Goal: Task Accomplishment & Management: Complete application form

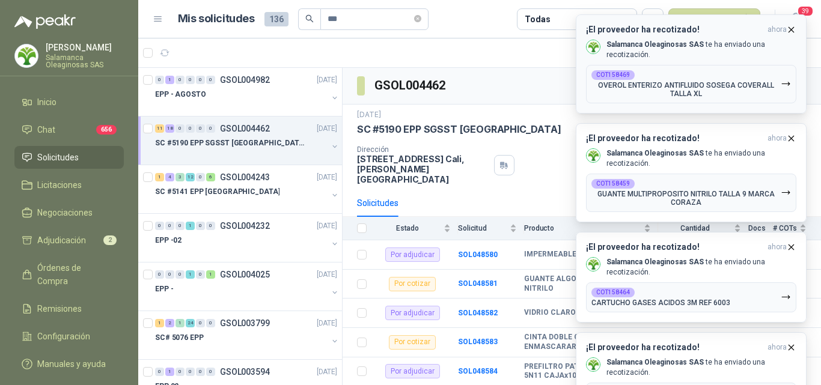
click at [792, 27] on icon "button" at bounding box center [791, 30] width 10 height 10
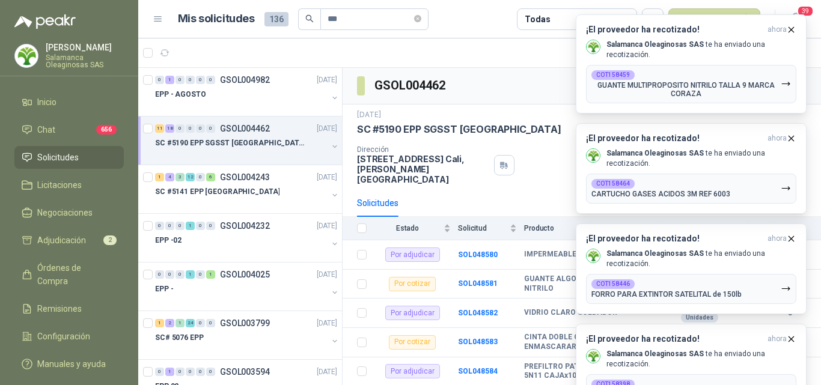
click at [792, 27] on icon "button" at bounding box center [791, 30] width 10 height 10
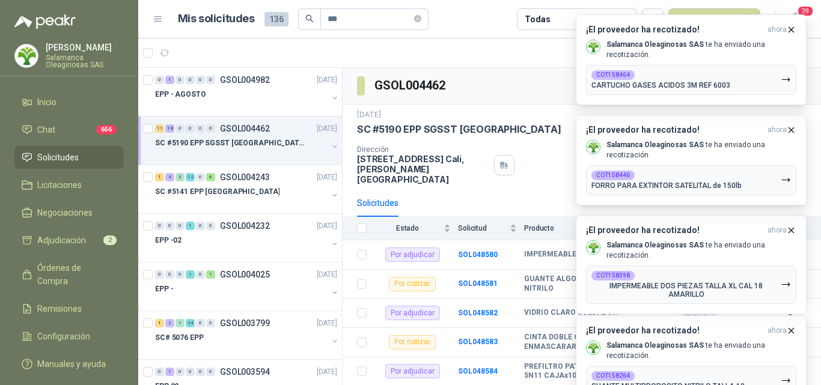
click at [792, 27] on icon "button" at bounding box center [791, 30] width 10 height 10
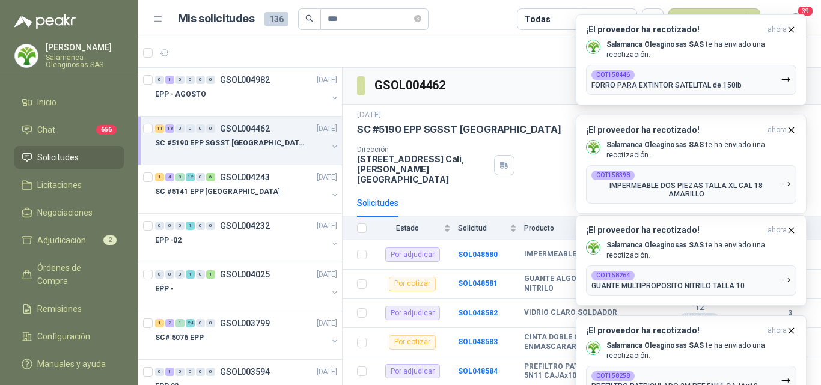
click at [792, 27] on icon "button" at bounding box center [791, 30] width 10 height 10
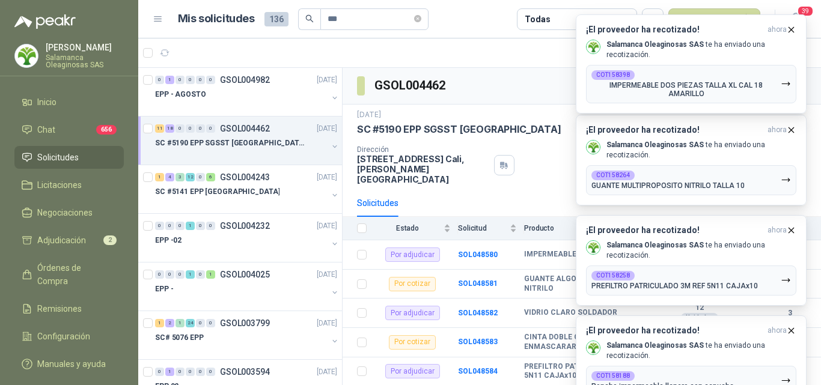
click at [792, 27] on icon "button" at bounding box center [791, 30] width 10 height 10
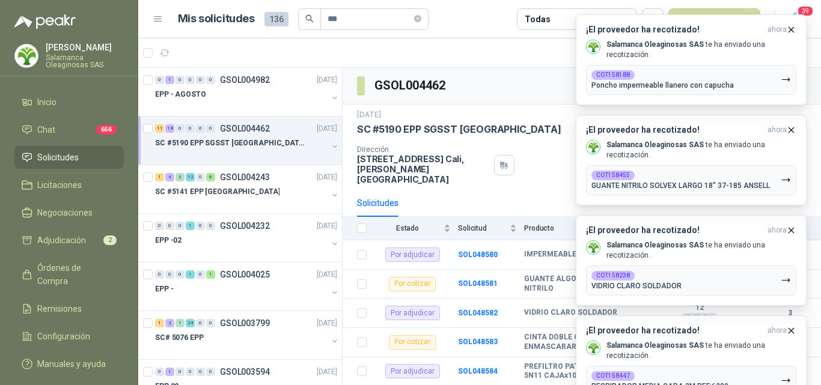
click at [792, 27] on icon "button" at bounding box center [791, 30] width 10 height 10
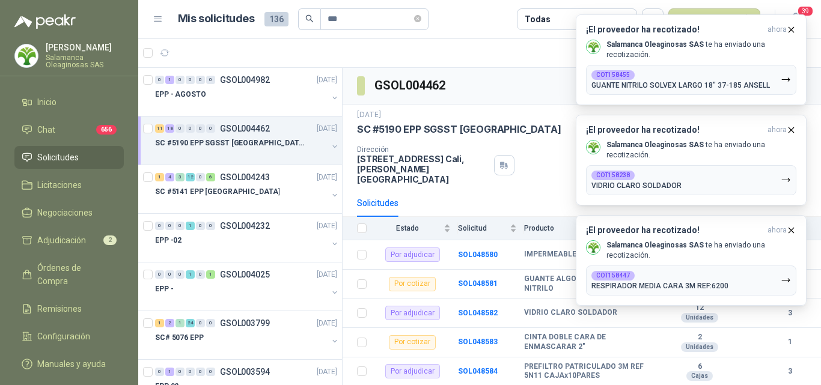
click at [792, 27] on icon "button" at bounding box center [791, 30] width 10 height 10
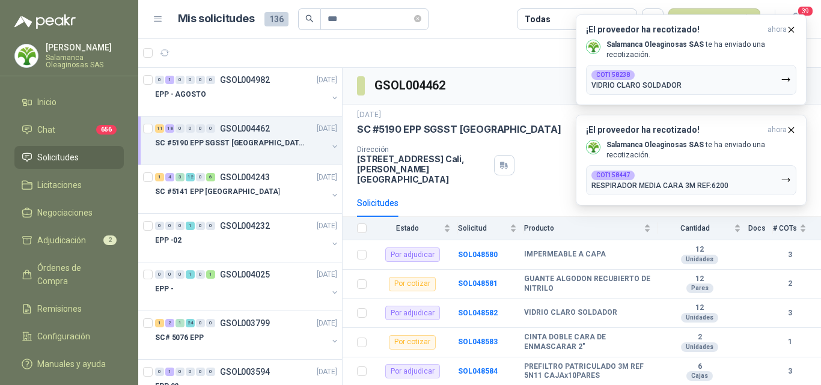
click at [792, 27] on icon "button" at bounding box center [791, 30] width 10 height 10
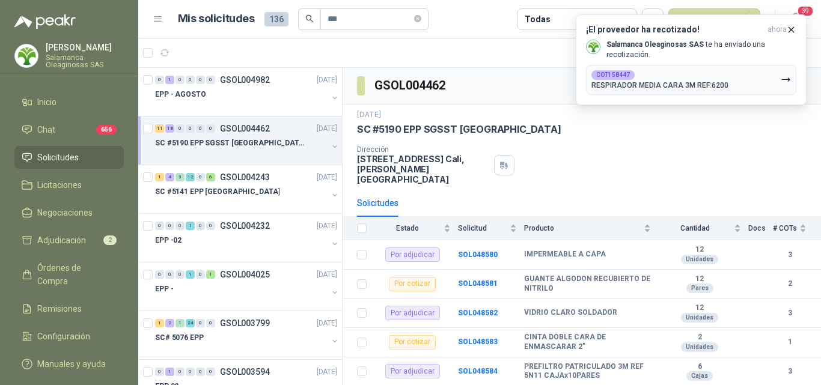
click at [792, 27] on icon "button" at bounding box center [791, 30] width 10 height 10
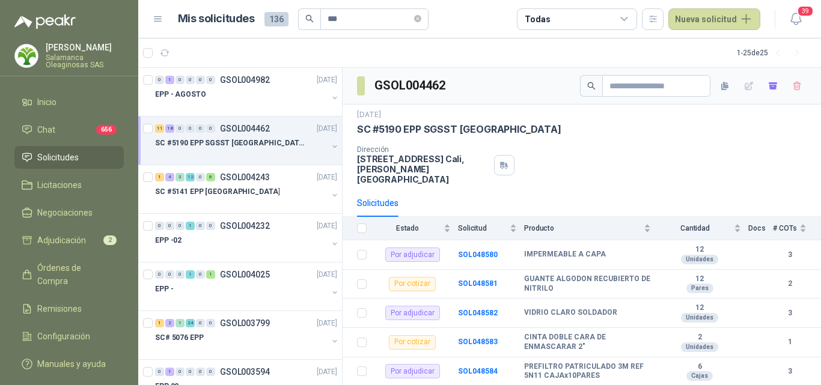
click at [250, 159] on div at bounding box center [241, 155] width 173 height 10
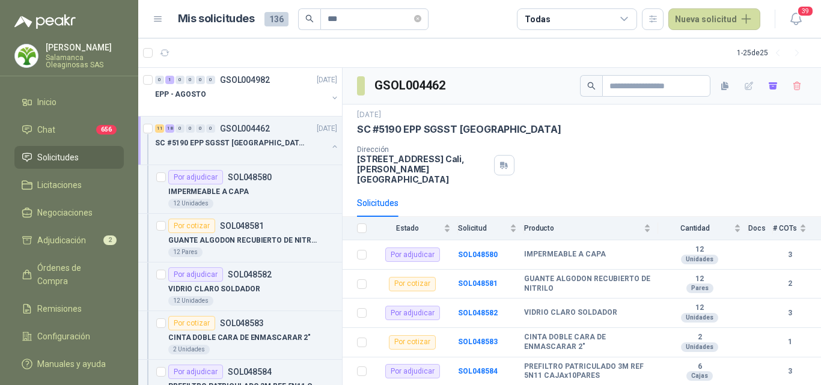
scroll to position [1, 0]
click at [256, 200] on div "12 Unidades" at bounding box center [252, 203] width 169 height 10
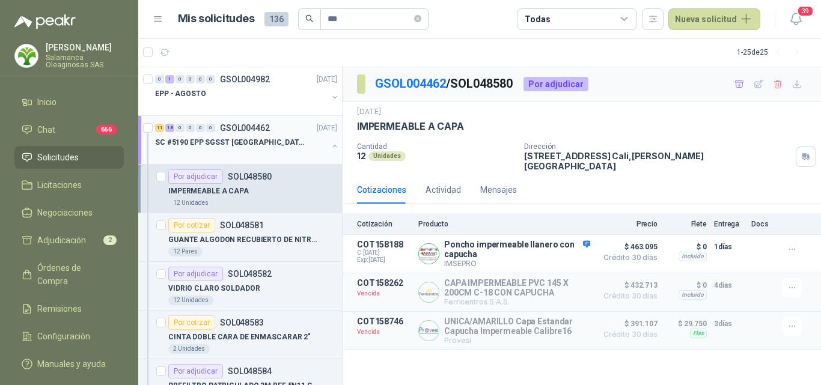
click at [274, 154] on div at bounding box center [241, 155] width 173 height 10
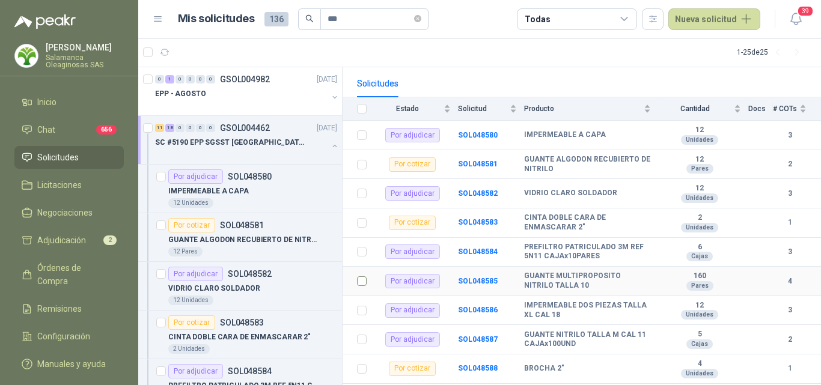
scroll to position [120, 0]
click at [266, 241] on p "GUANTE ALGODON RECUBIERTO DE NITRILO" at bounding box center [243, 240] width 150 height 11
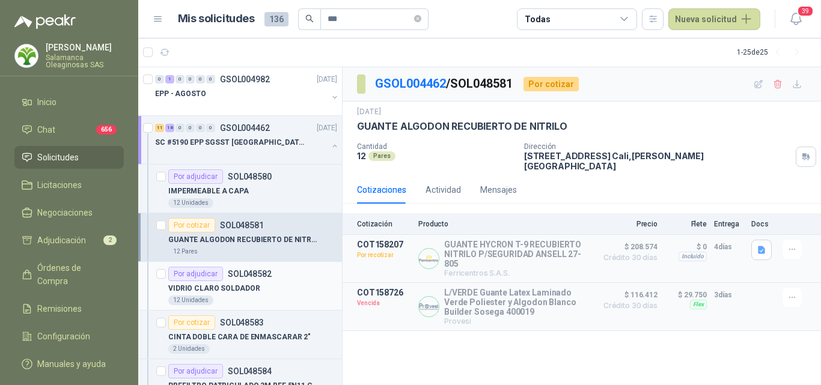
click at [288, 288] on div "VIDRIO CLARO SOLDADOR" at bounding box center [252, 288] width 169 height 14
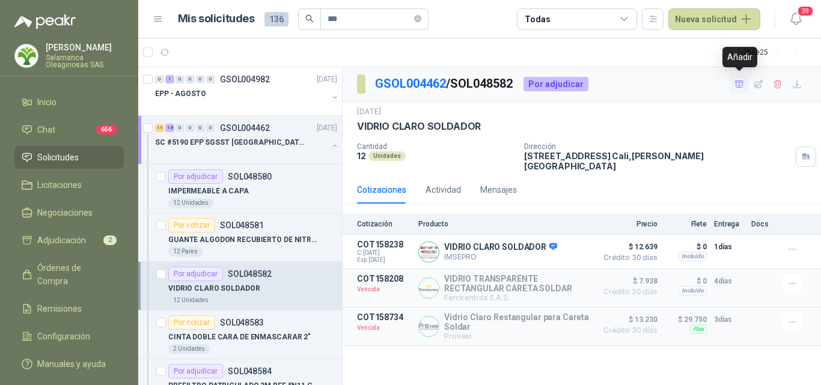
click at [741, 86] on icon "button" at bounding box center [740, 84] width 10 height 10
click at [289, 252] on div "12 Pares" at bounding box center [252, 252] width 169 height 10
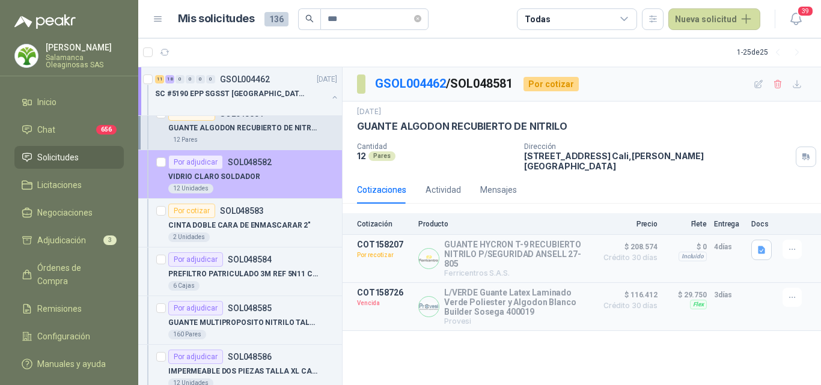
scroll to position [120, 0]
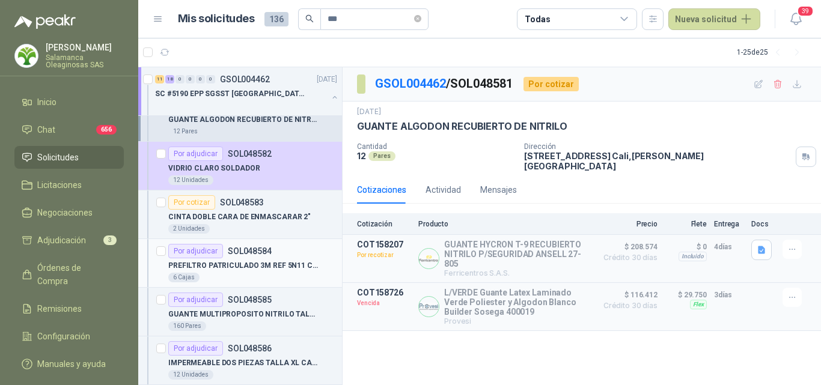
click at [261, 276] on div "6 Cajas" at bounding box center [252, 278] width 169 height 10
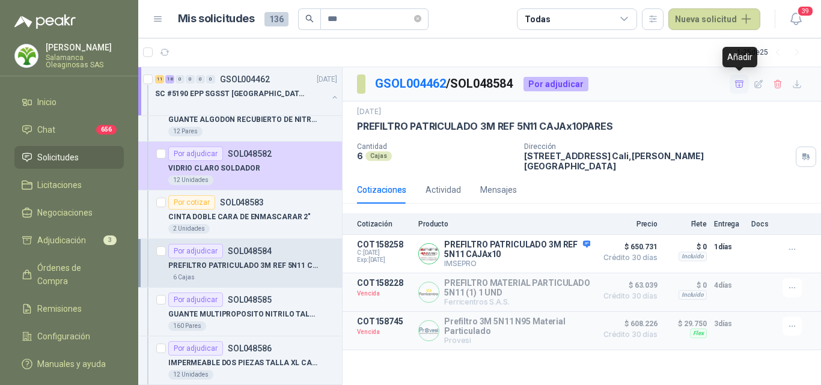
click at [740, 85] on icon "button" at bounding box center [739, 84] width 8 height 7
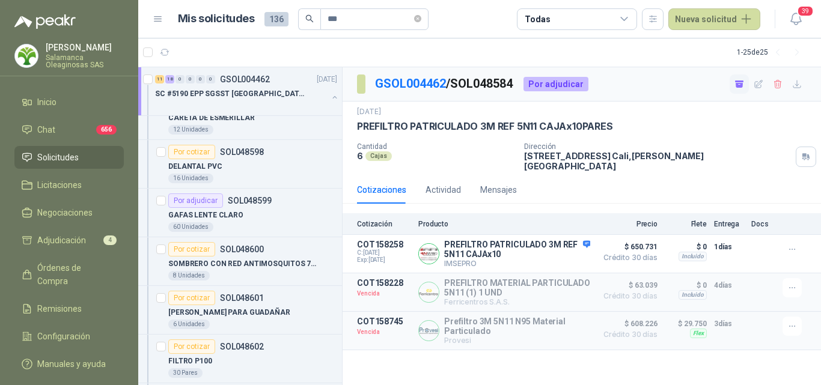
scroll to position [902, 0]
click at [277, 224] on div "60 Unidades" at bounding box center [252, 227] width 169 height 10
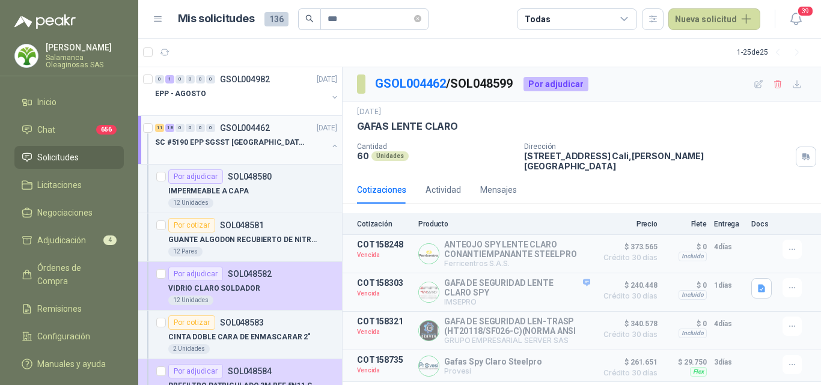
click at [236, 150] on div at bounding box center [241, 155] width 173 height 10
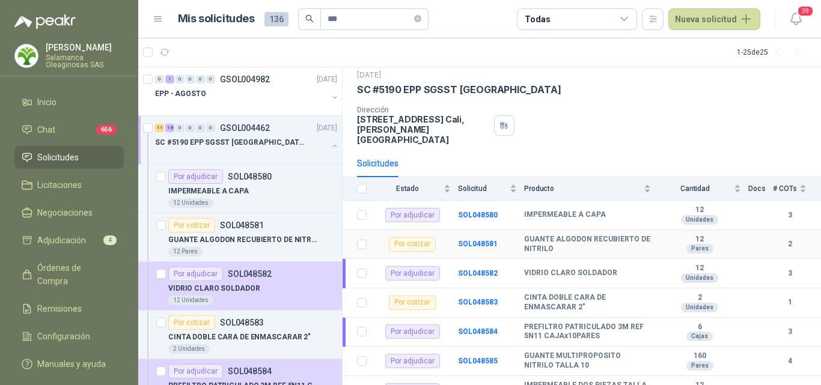
scroll to position [60, 0]
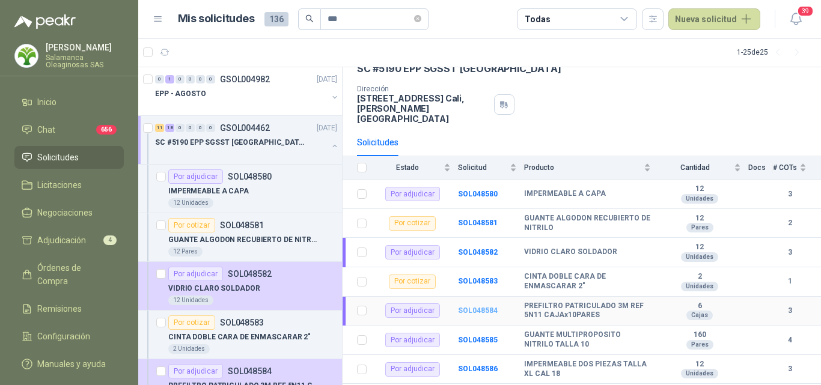
click at [467, 307] on b "SOL048584" at bounding box center [478, 311] width 40 height 8
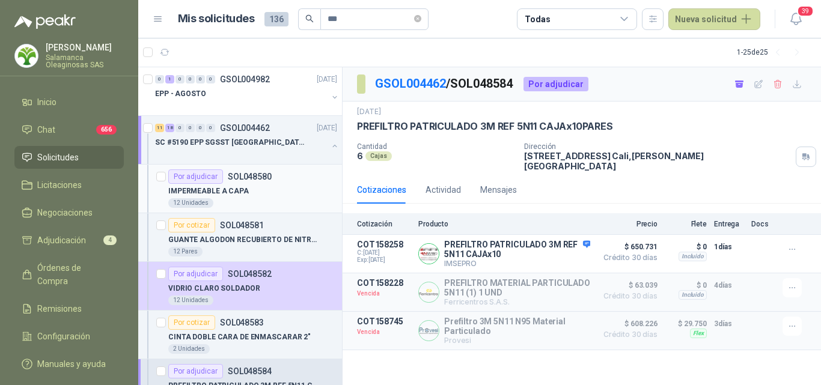
click at [278, 188] on div "IMPERMEABLE A CAPA" at bounding box center [252, 191] width 169 height 14
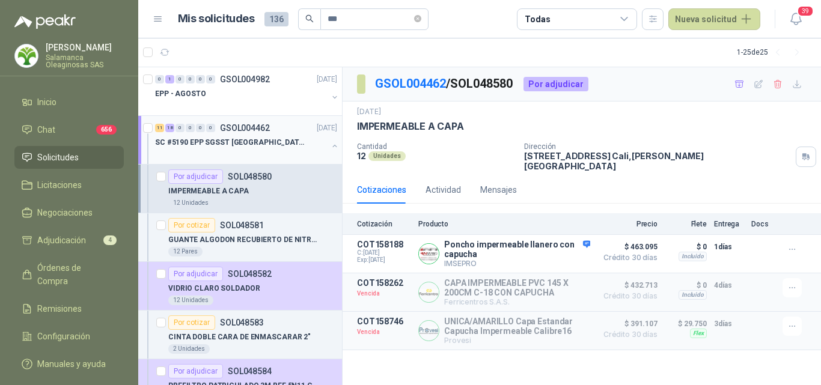
click at [284, 158] on div at bounding box center [241, 155] width 173 height 10
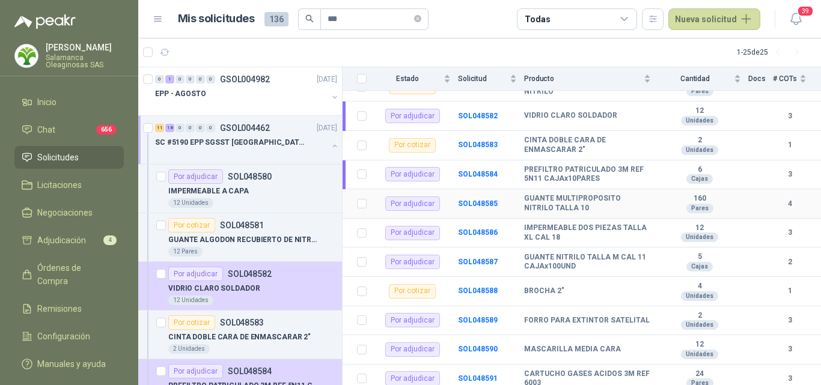
scroll to position [241, 0]
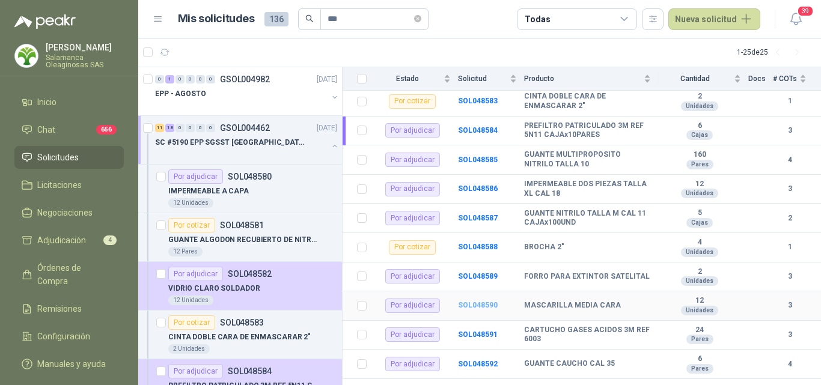
click at [467, 301] on b "SOL048590" at bounding box center [478, 305] width 40 height 8
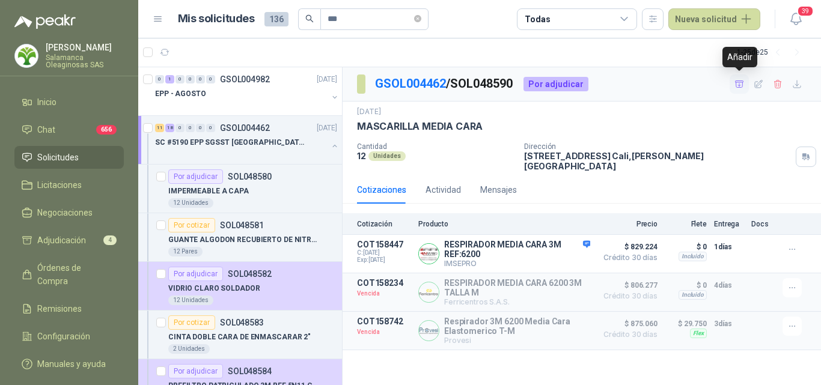
click at [737, 86] on icon "button" at bounding box center [739, 84] width 8 height 7
click at [262, 153] on div at bounding box center [241, 155] width 173 height 10
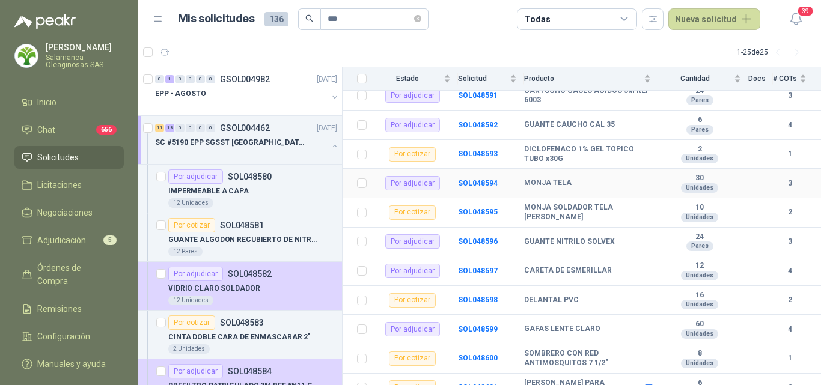
scroll to position [481, 0]
click at [464, 236] on b "SOL048596" at bounding box center [478, 240] width 40 height 8
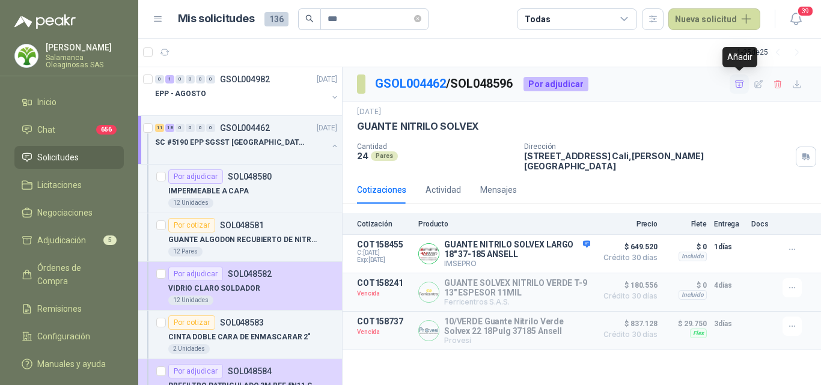
click at [737, 86] on icon "button" at bounding box center [740, 84] width 10 height 10
click at [273, 160] on div "11 18 0 0 0 0 GSOL004462 [DATE] SC #5190 EPP SGSST [GEOGRAPHIC_DATA]" at bounding box center [240, 140] width 204 height 49
click at [277, 154] on div at bounding box center [241, 155] width 173 height 10
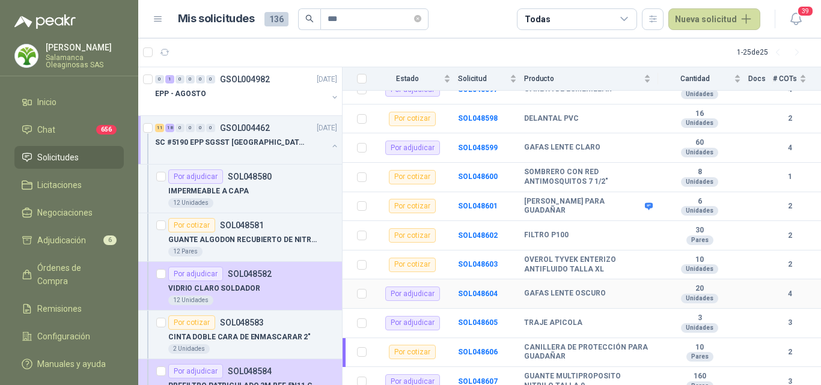
scroll to position [713, 0]
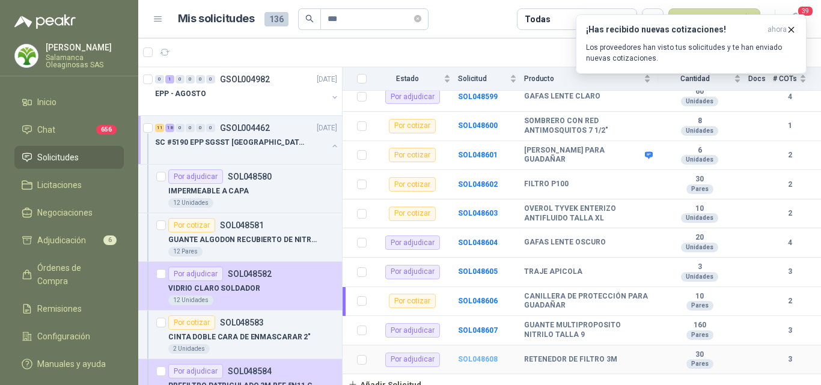
click at [470, 355] on b "SOL048608" at bounding box center [478, 359] width 40 height 8
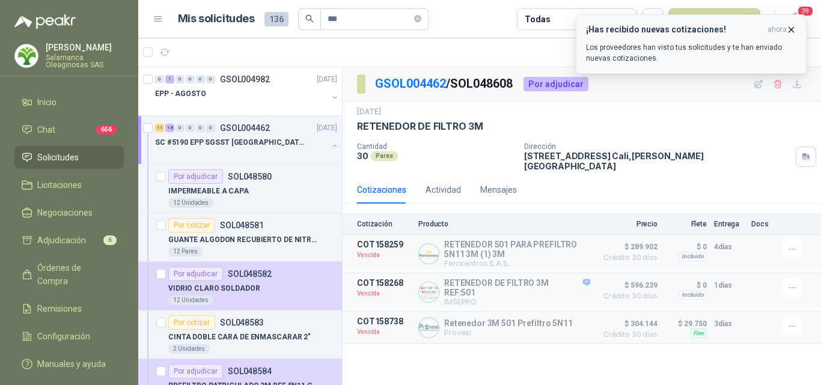
click at [794, 32] on icon "button" at bounding box center [791, 29] width 5 height 5
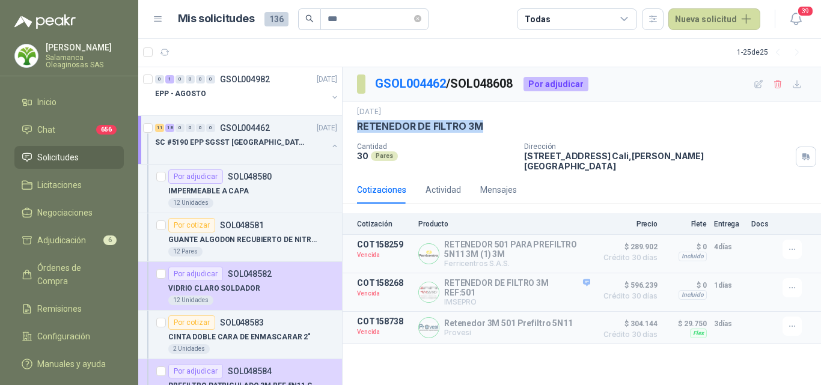
drag, startPoint x: 357, startPoint y: 119, endPoint x: 484, endPoint y: 129, distance: 127.2
click at [484, 129] on div "[DATE] RETENEDOR DE FILTRO 3M" at bounding box center [582, 119] width 450 height 26
copy p "RETENEDOR DE FILTRO 3M"
click at [245, 159] on div "11 18 0 0 0 0 GSOL004462 [DATE] SC #5190 EPP SGSST [GEOGRAPHIC_DATA]" at bounding box center [240, 140] width 204 height 49
click at [257, 189] on div "IMPERMEABLE A CAPA" at bounding box center [252, 191] width 169 height 14
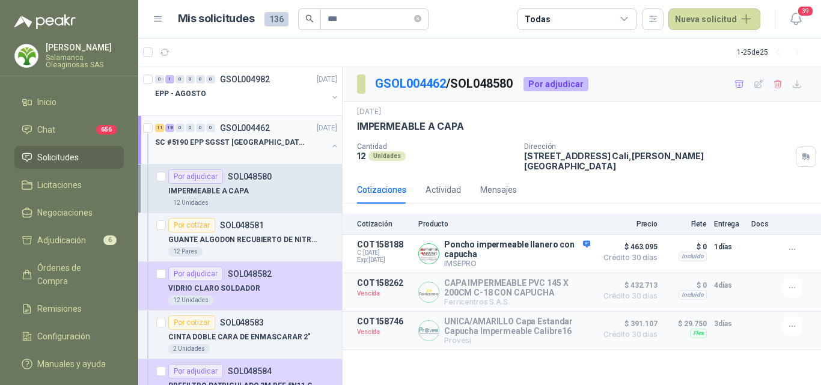
click at [259, 137] on p "SC #5190 EPP SGSST [GEOGRAPHIC_DATA]" at bounding box center [230, 142] width 150 height 11
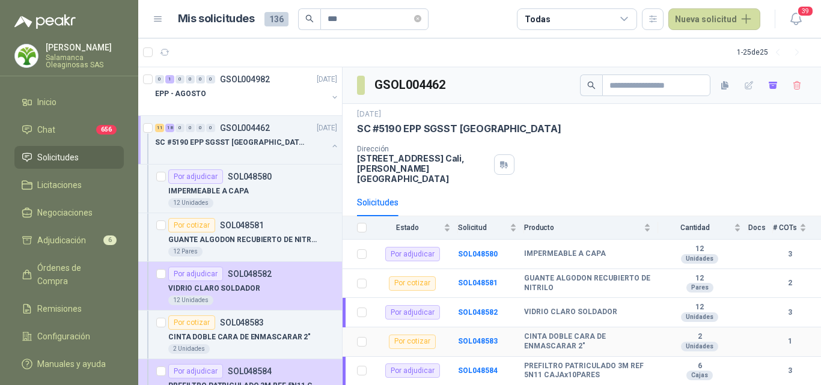
scroll to position [60, 0]
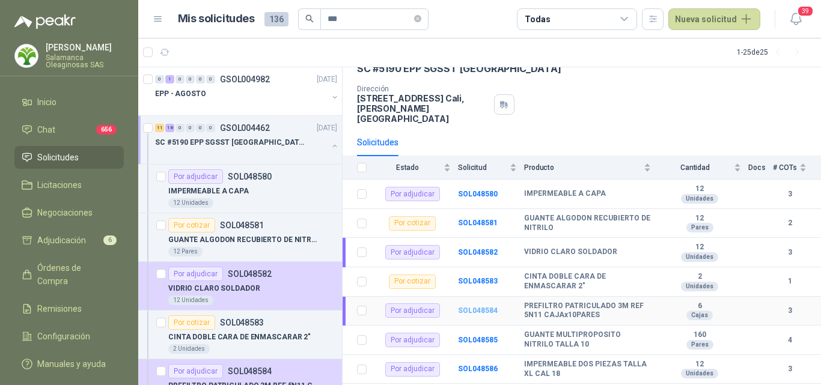
click at [479, 307] on b "SOL048584" at bounding box center [478, 311] width 40 height 8
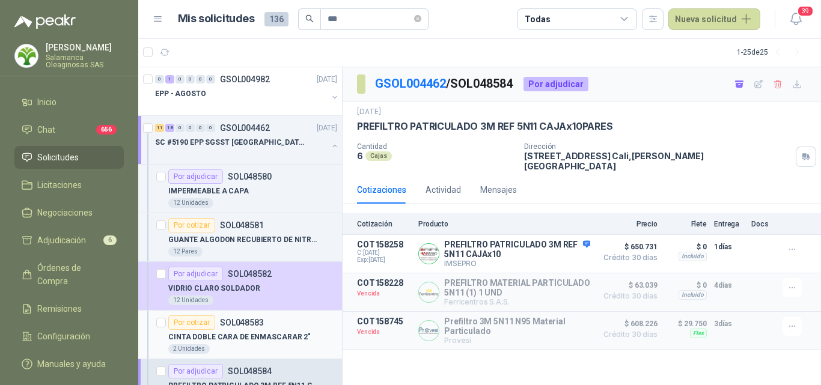
click at [275, 321] on div "Por cotizar SOL048583" at bounding box center [252, 323] width 169 height 14
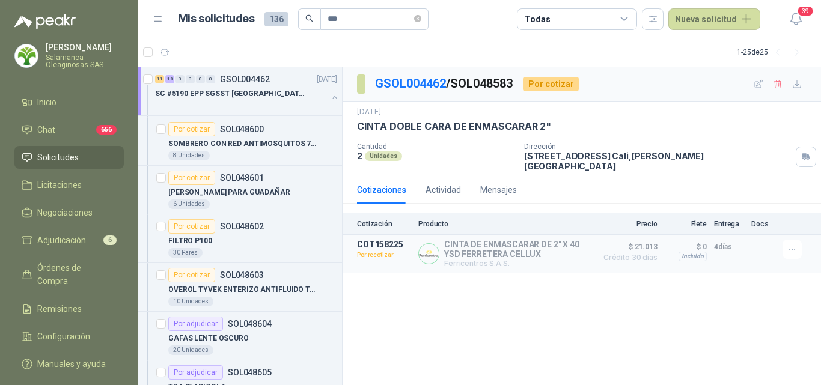
scroll to position [1022, 0]
click at [271, 250] on div "30 Pares" at bounding box center [252, 253] width 169 height 10
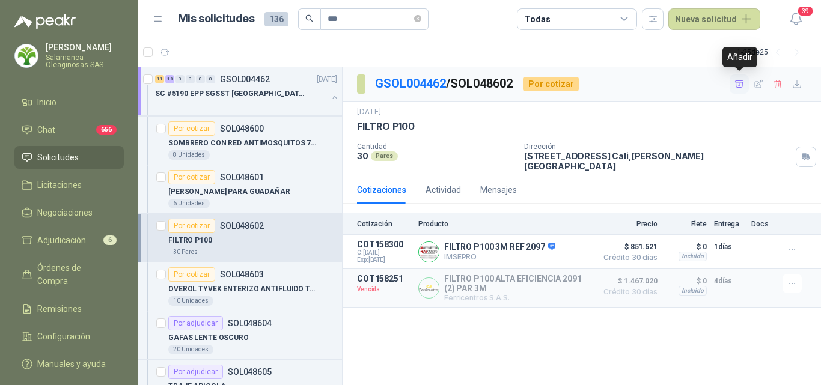
click at [740, 87] on icon "button" at bounding box center [740, 84] width 10 height 10
click at [565, 245] on button "Detalles" at bounding box center [562, 252] width 57 height 16
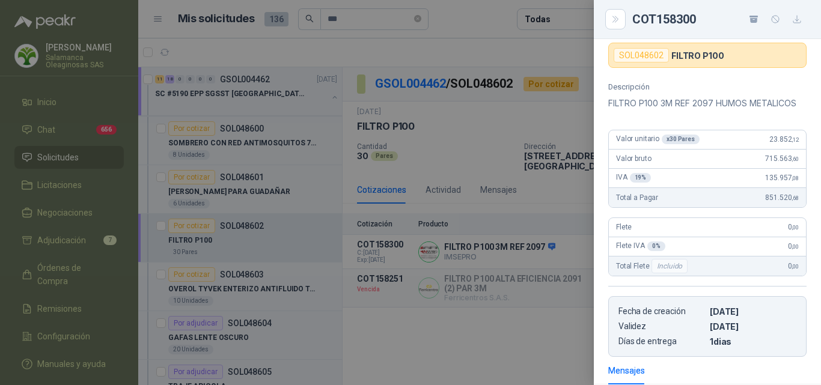
scroll to position [71, 0]
click at [500, 361] on div at bounding box center [410, 192] width 821 height 385
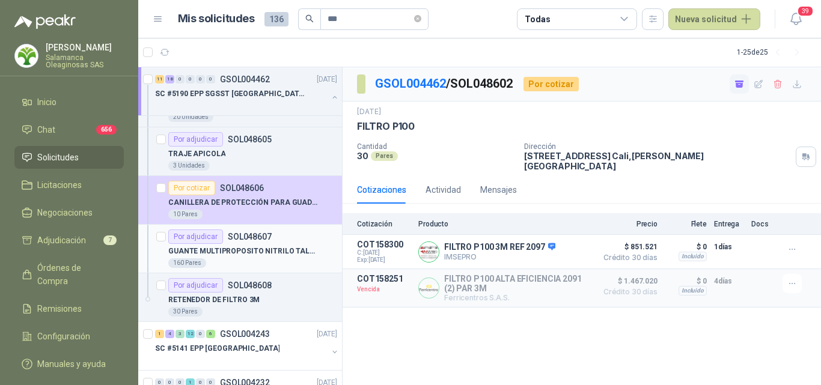
scroll to position [1323, 0]
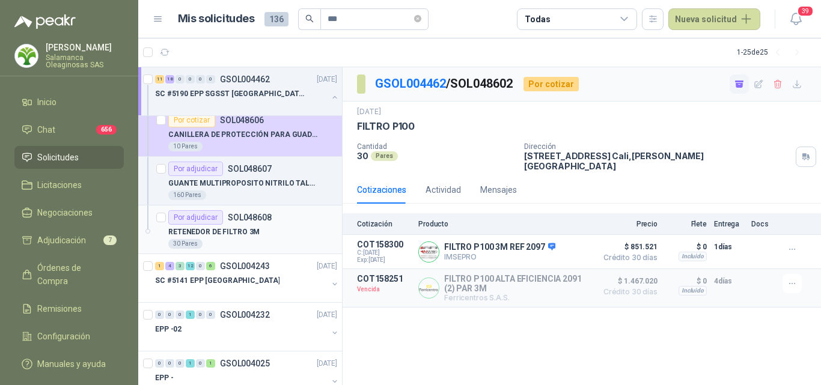
click at [257, 246] on div "30 Pares" at bounding box center [252, 244] width 169 height 10
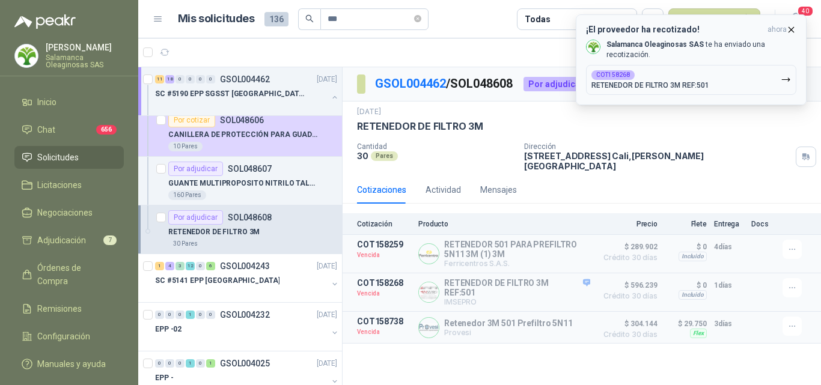
click at [796, 26] on icon "button" at bounding box center [791, 30] width 10 height 10
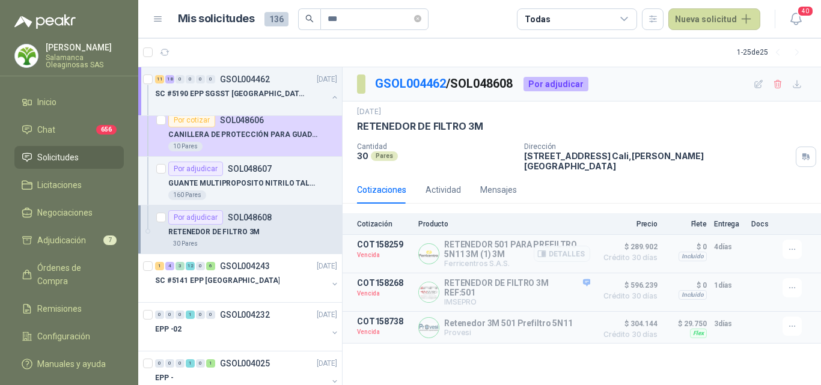
click at [432, 266] on article "COT158259 Vencida RETENEDOR 501 PARA PREFILTRO 5N11 3M (1) 3M Ferricentros S.A.…" at bounding box center [582, 254] width 479 height 38
click at [259, 302] on div "1 4 3 12 0 6 GSOL004243 [DATE] SC #5141 EPP [GEOGRAPHIC_DATA]" at bounding box center [240, 278] width 204 height 49
click at [260, 289] on div at bounding box center [241, 293] width 173 height 10
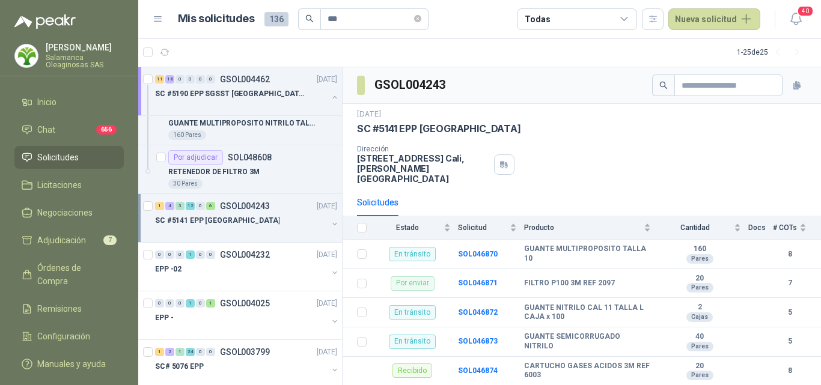
scroll to position [1323, 0]
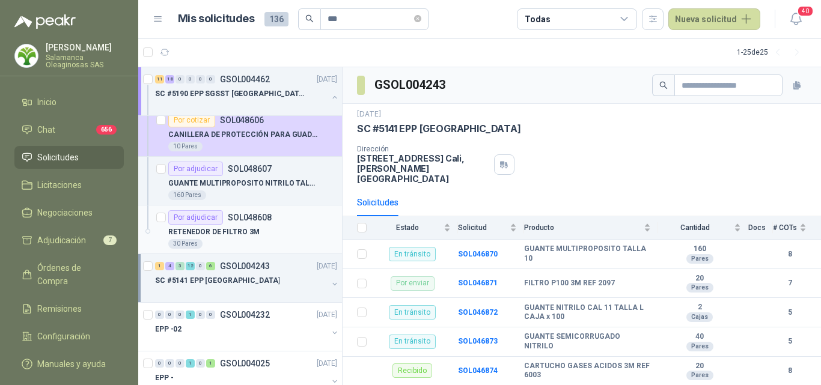
click at [274, 228] on div "RETENEDOR DE FILTRO 3M" at bounding box center [252, 232] width 169 height 14
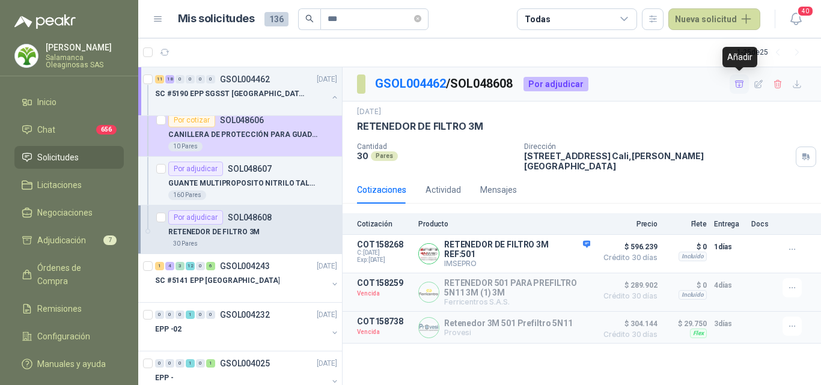
click at [737, 87] on icon "button" at bounding box center [739, 84] width 8 height 7
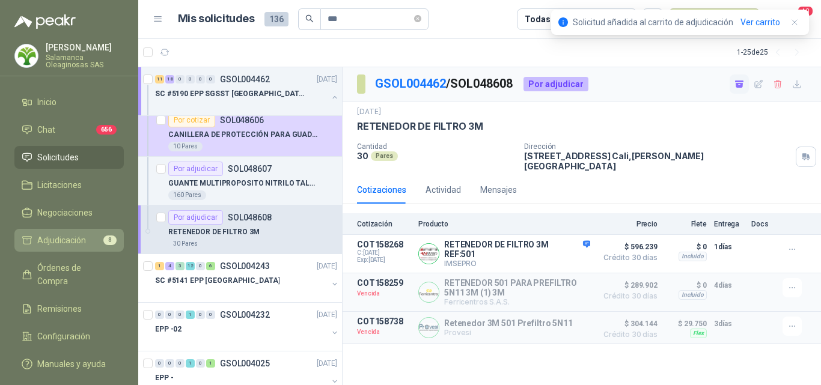
click at [83, 241] on span "Adjudicación" at bounding box center [61, 240] width 49 height 13
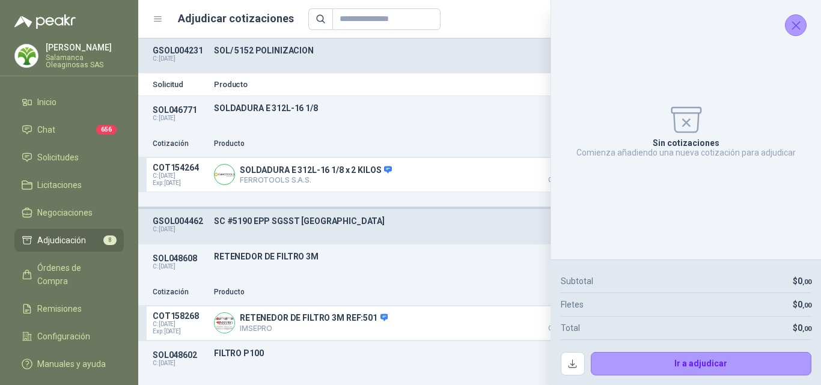
click at [799, 25] on icon "Cerrar" at bounding box center [796, 25] width 15 height 15
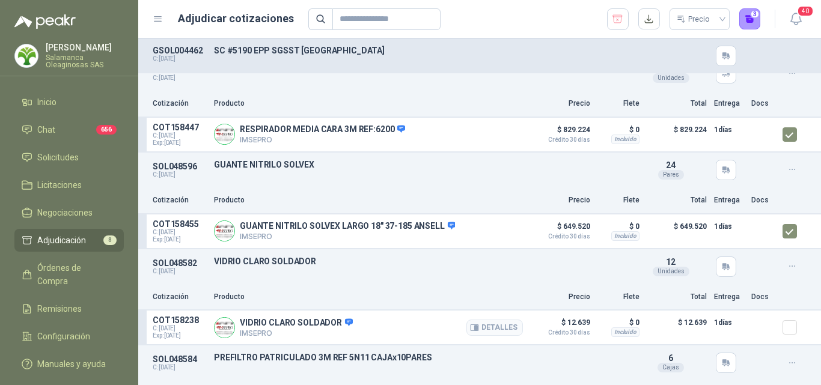
scroll to position [541, 0]
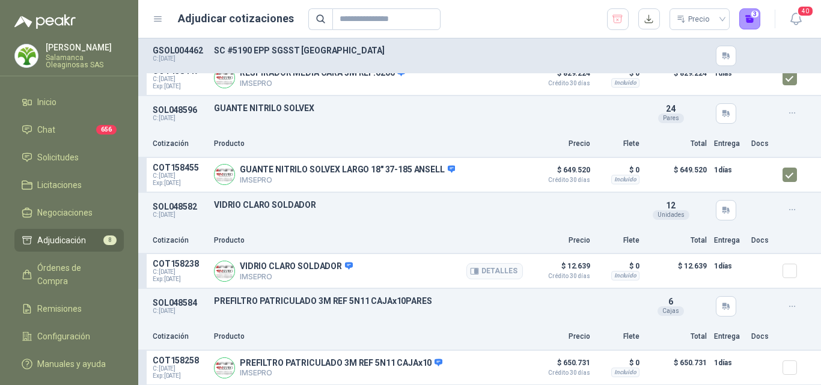
click at [783, 280] on div at bounding box center [795, 271] width 24 height 24
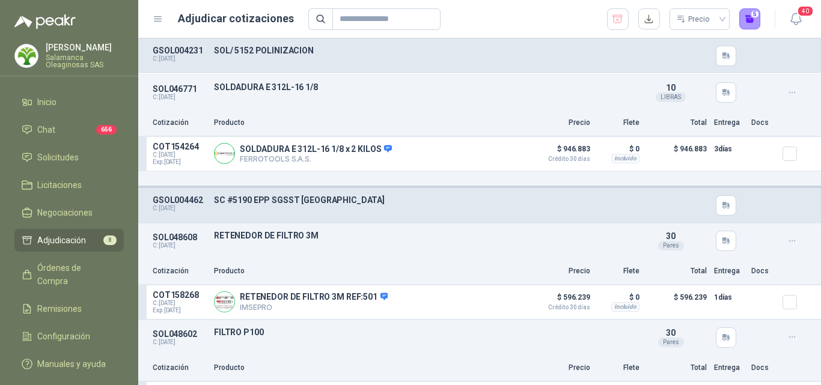
scroll to position [0, 0]
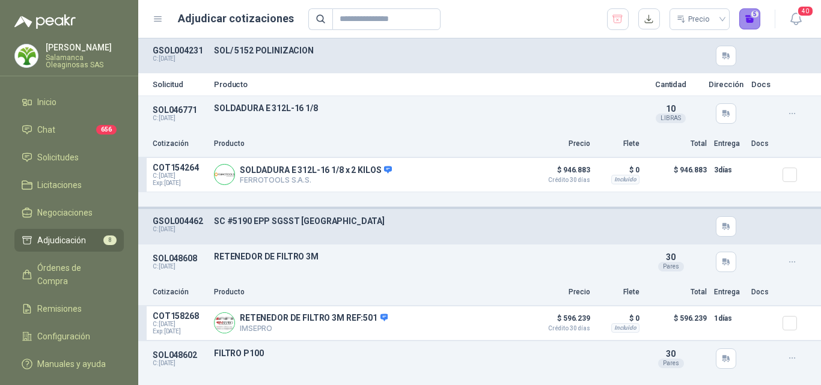
click at [752, 25] on button "5" at bounding box center [751, 19] width 22 height 22
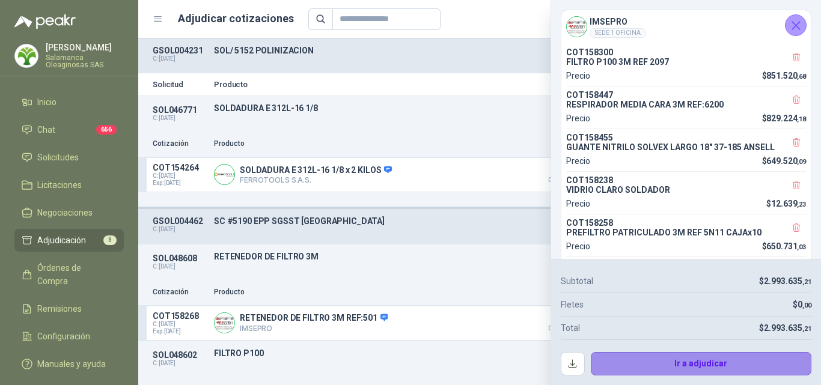
click at [651, 363] on button "Ir a adjudicar" at bounding box center [701, 364] width 221 height 24
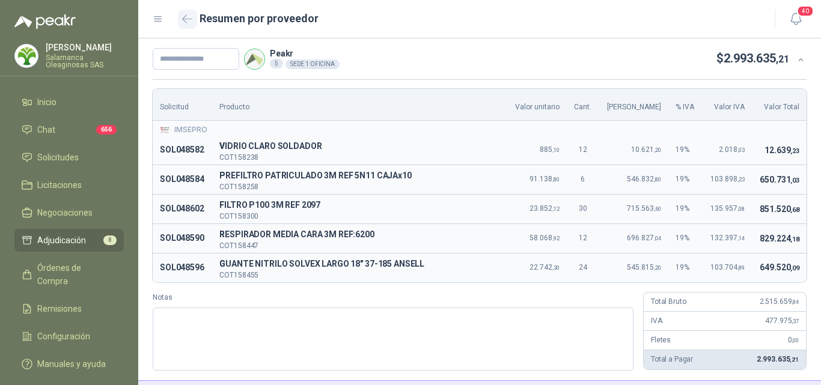
click at [185, 20] on icon "button" at bounding box center [187, 18] width 10 height 9
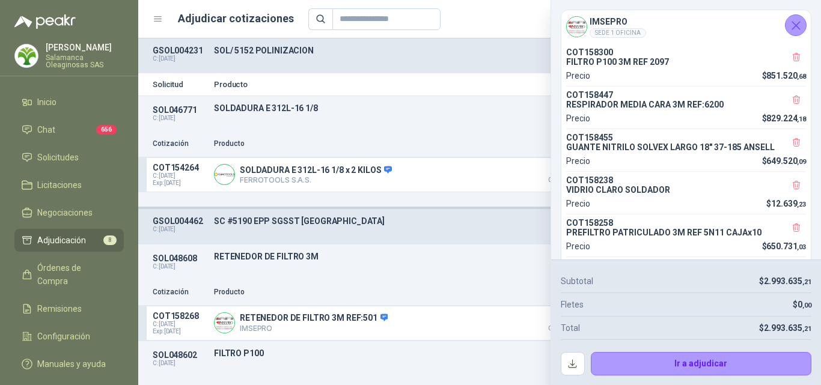
click at [797, 25] on icon "Cerrar" at bounding box center [796, 25] width 15 height 15
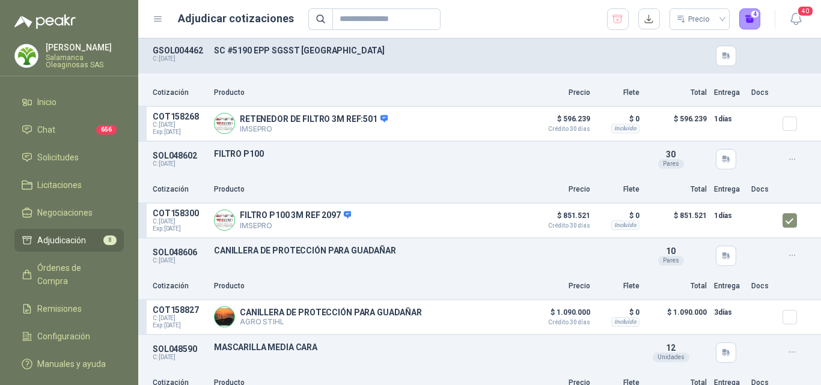
scroll to position [120, 0]
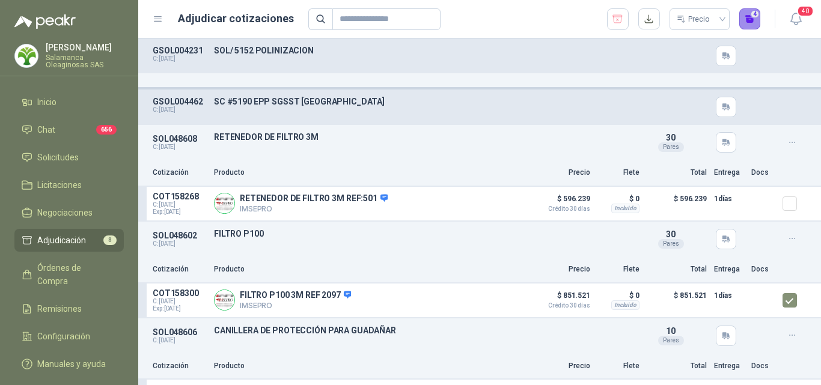
click at [752, 23] on button "4" at bounding box center [751, 19] width 22 height 22
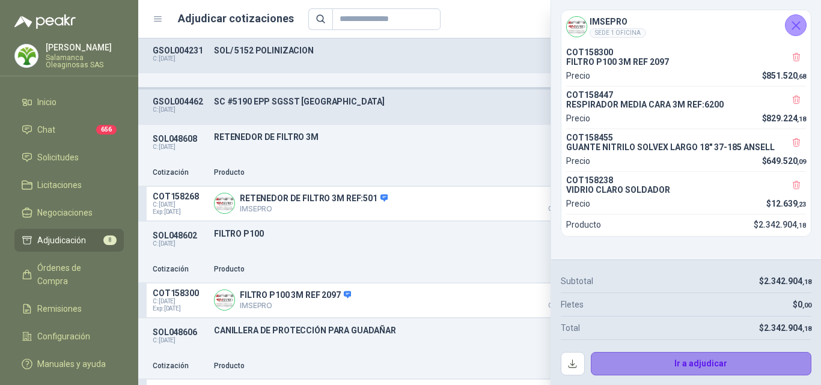
click at [662, 363] on button "Ir a adjudicar" at bounding box center [701, 364] width 221 height 24
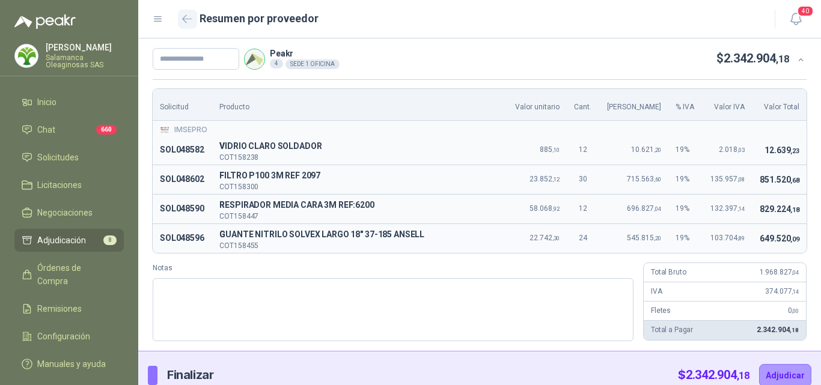
click at [189, 25] on button "button" at bounding box center [187, 19] width 19 height 19
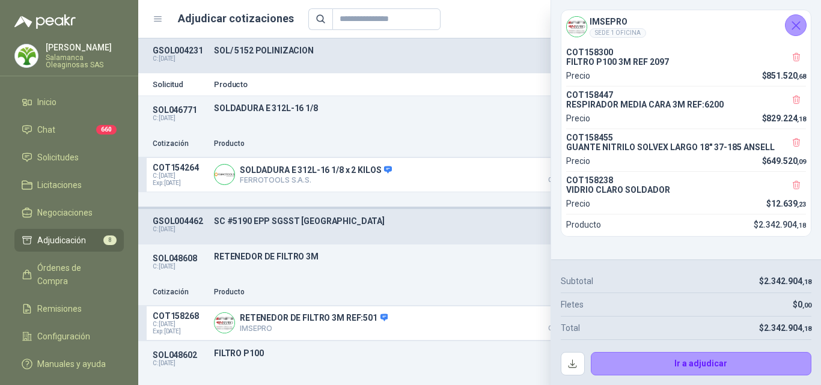
click at [791, 28] on icon "Cerrar" at bounding box center [796, 25] width 15 height 15
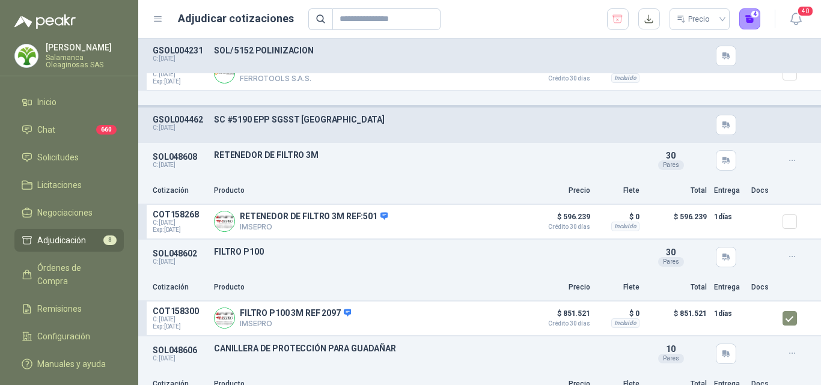
scroll to position [0, 0]
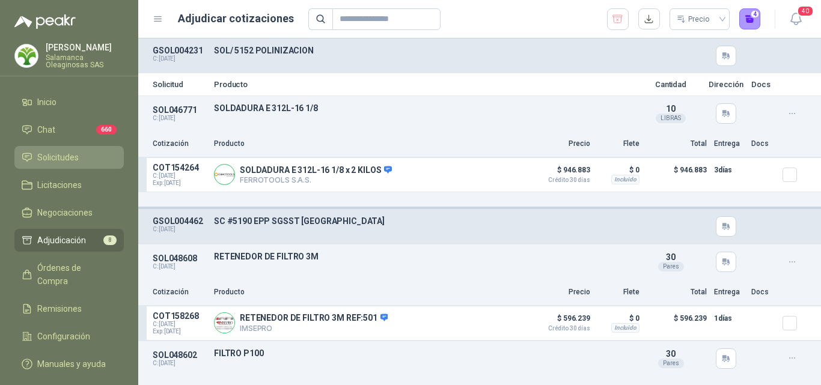
click at [85, 158] on li "Solicitudes" at bounding box center [69, 157] width 95 height 13
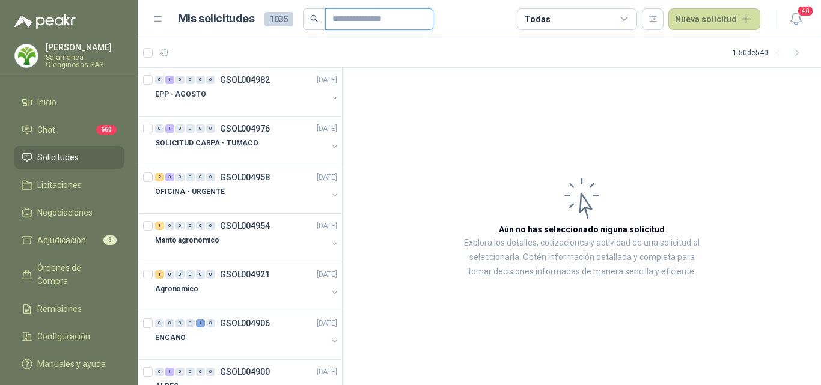
click at [343, 26] on input "text" at bounding box center [375, 19] width 84 height 20
type input "***"
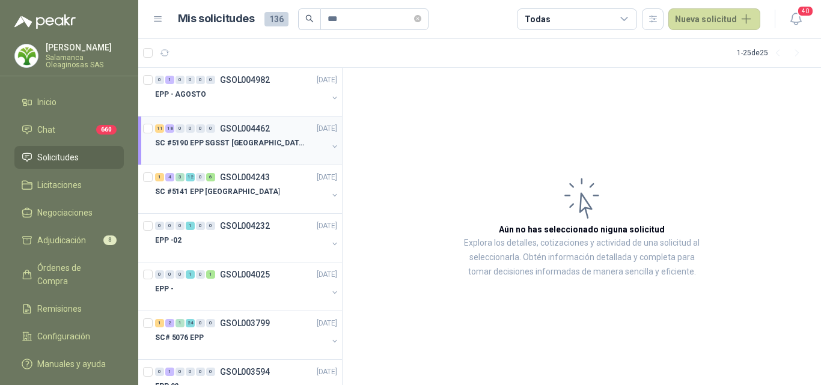
click at [277, 161] on div "11 18 0 0 0 0 GSOL004462 [DATE] SC #5190 EPP SGSST [GEOGRAPHIC_DATA]" at bounding box center [240, 141] width 204 height 49
click at [281, 141] on div "SC #5190 EPP SGSST [GEOGRAPHIC_DATA]" at bounding box center [241, 143] width 173 height 14
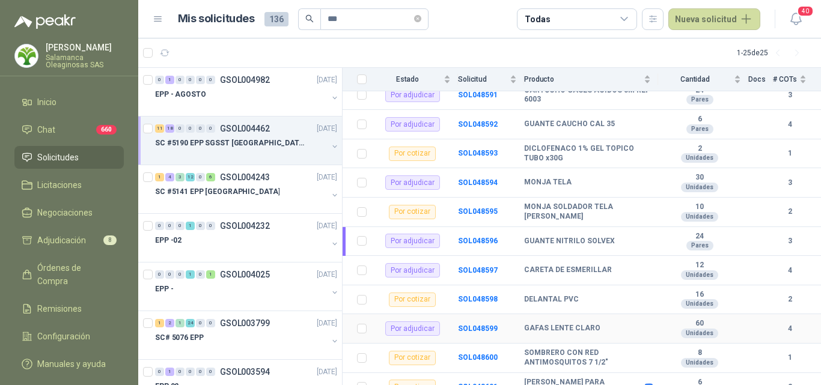
scroll to position [601, 0]
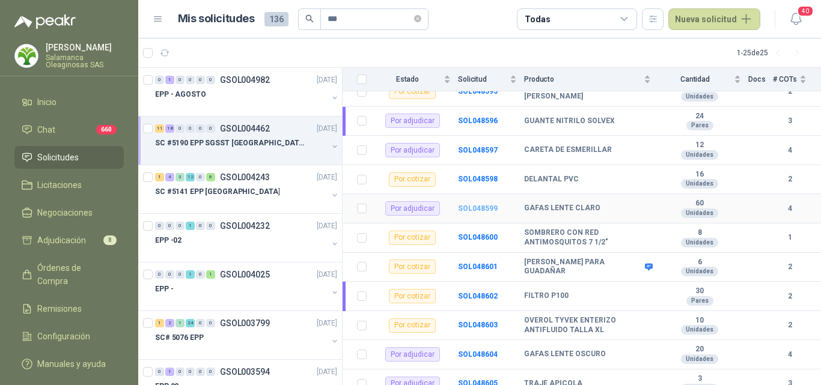
click at [474, 204] on b "SOL048599" at bounding box center [478, 208] width 40 height 8
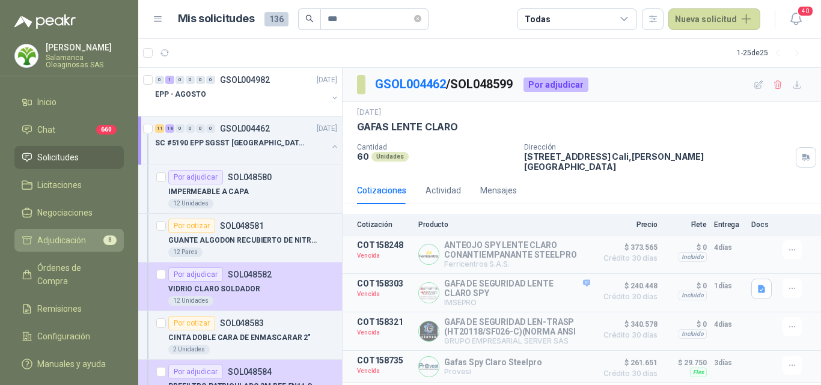
click at [85, 235] on span "Adjudicación" at bounding box center [61, 240] width 49 height 13
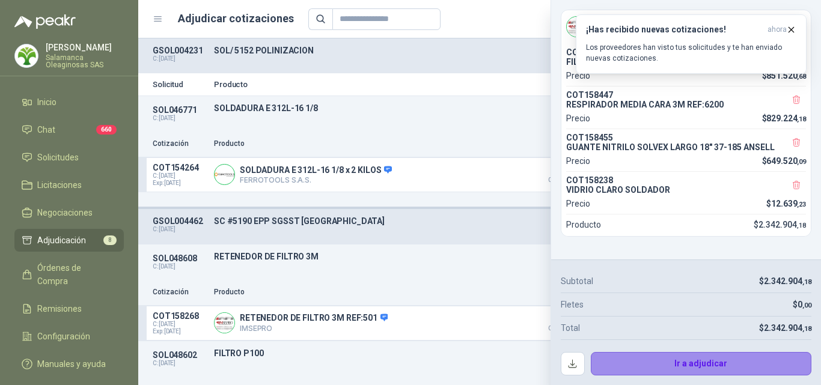
click at [671, 355] on button "Ir a adjudicar" at bounding box center [701, 364] width 221 height 24
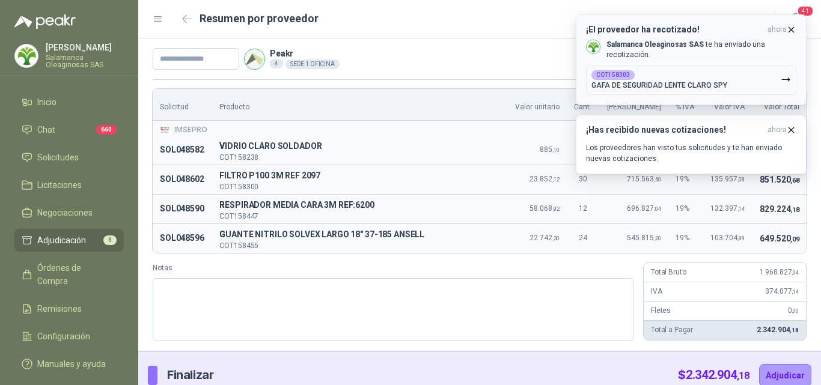
click at [791, 25] on icon "button" at bounding box center [791, 30] width 10 height 10
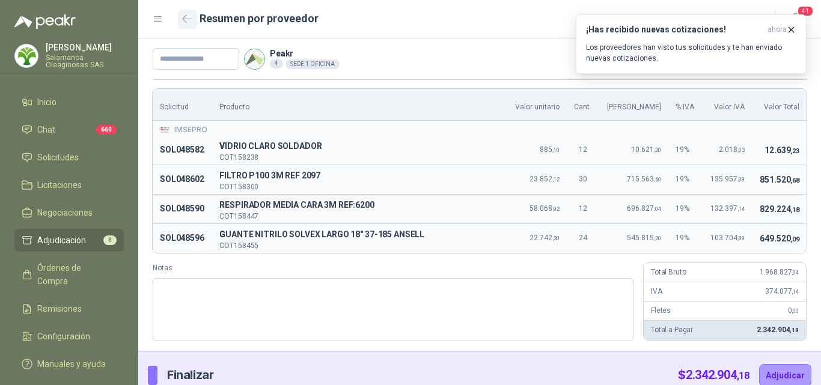
click at [188, 20] on icon "button" at bounding box center [187, 18] width 10 height 9
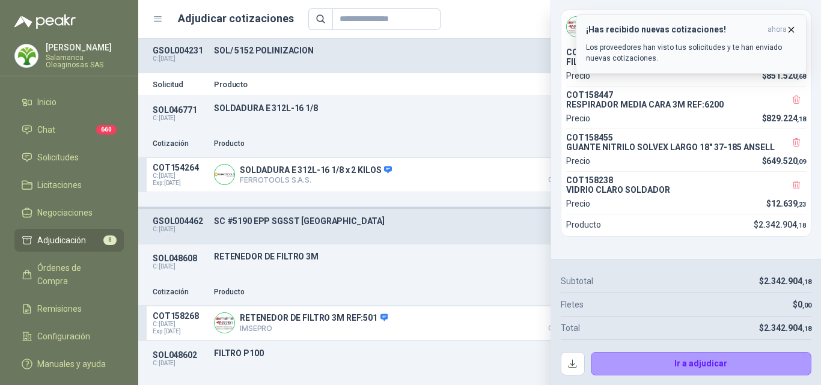
click at [796, 25] on icon "button" at bounding box center [791, 30] width 10 height 10
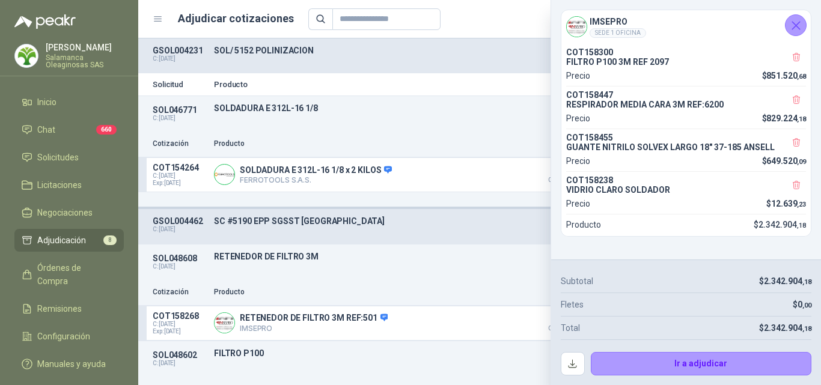
click at [796, 28] on icon "Cerrar" at bounding box center [796, 25] width 15 height 15
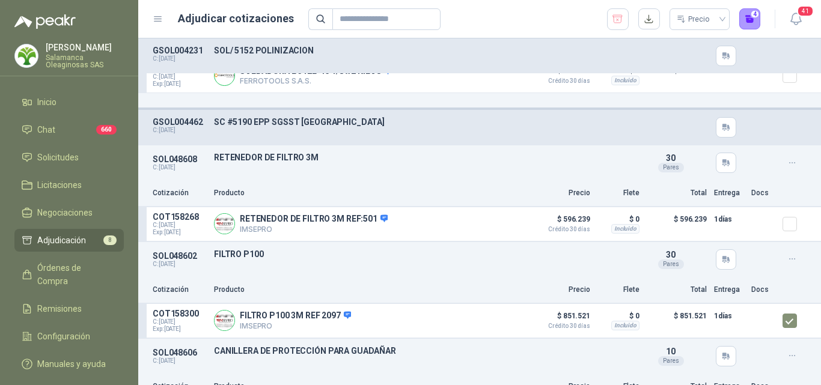
scroll to position [120, 0]
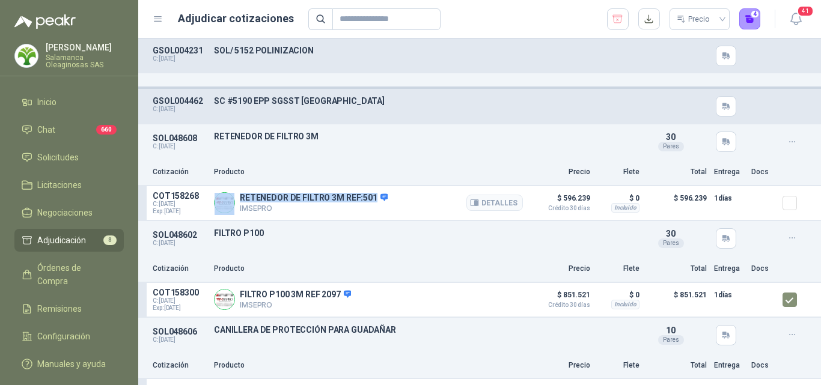
drag, startPoint x: 398, startPoint y: 195, endPoint x: 238, endPoint y: 200, distance: 160.0
click at [237, 198] on div "RETENEDOR DE FILTRO 3M REF:501 IMSEPRO Detalles" at bounding box center [368, 203] width 309 height 24
copy div "RETENEDOR DE FILTRO 3M REF:501"
click at [431, 238] on p "FILTRO P100" at bounding box center [424, 233] width 420 height 10
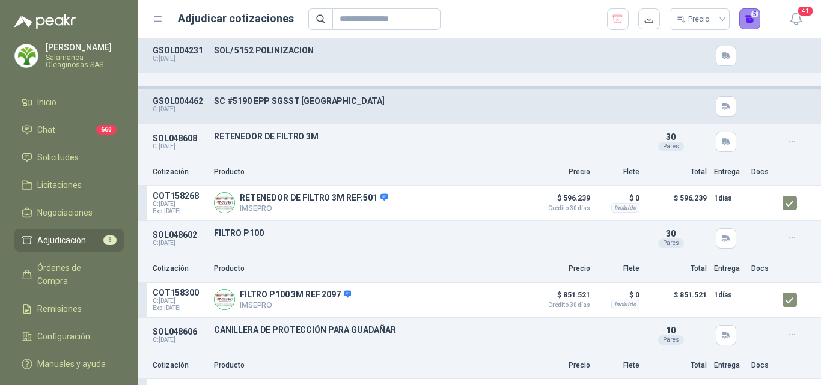
click at [748, 24] on button "5" at bounding box center [751, 19] width 22 height 22
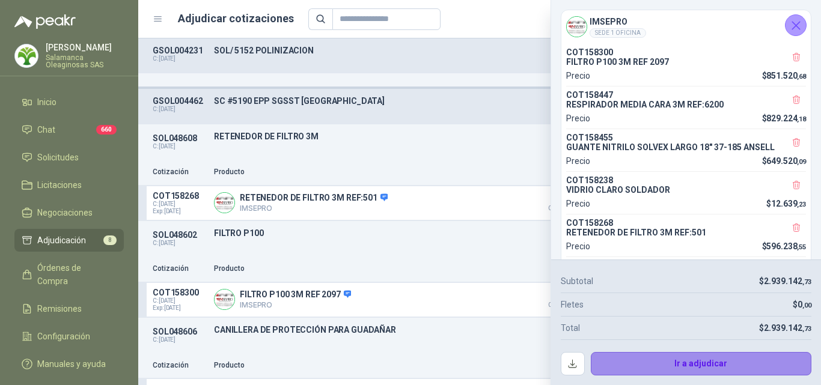
click at [632, 366] on button "Ir a adjudicar" at bounding box center [701, 364] width 221 height 24
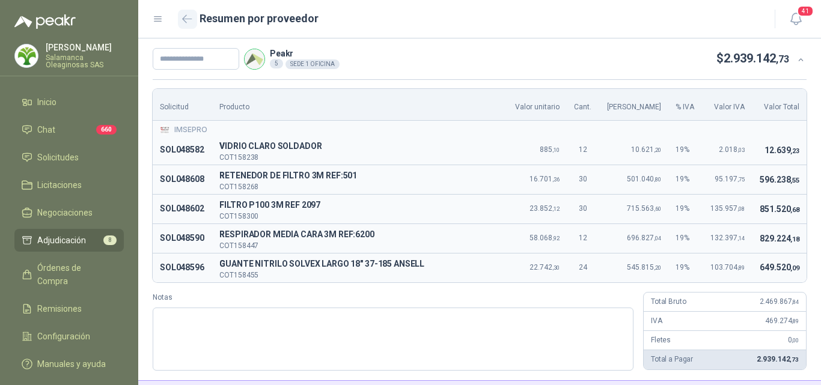
click at [185, 21] on icon "button" at bounding box center [187, 18] width 9 height 7
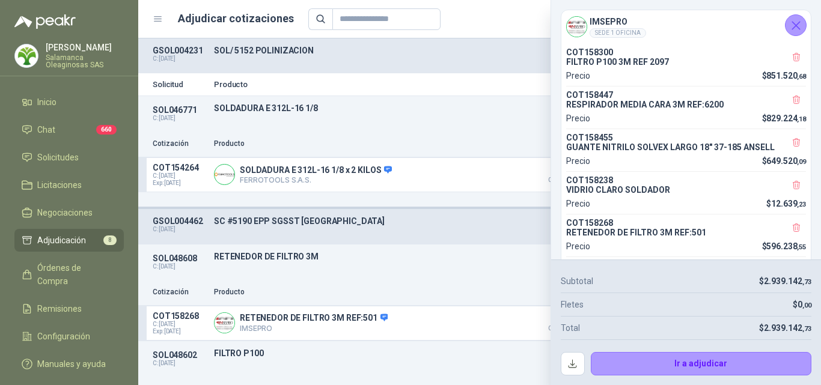
click at [791, 31] on icon "Cerrar" at bounding box center [796, 25] width 15 height 15
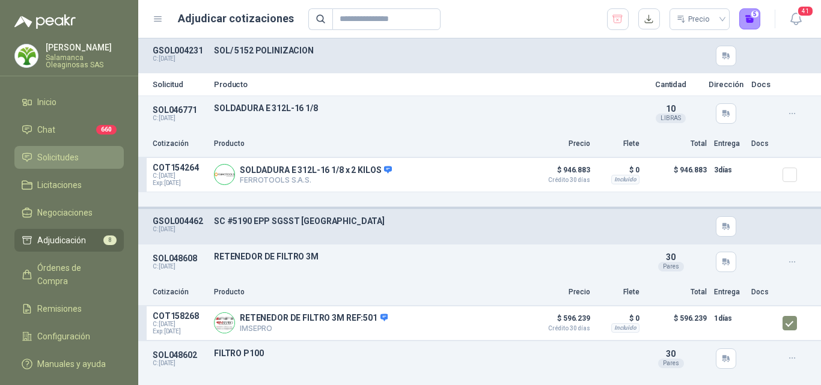
click at [72, 160] on span "Solicitudes" at bounding box center [57, 157] width 41 height 13
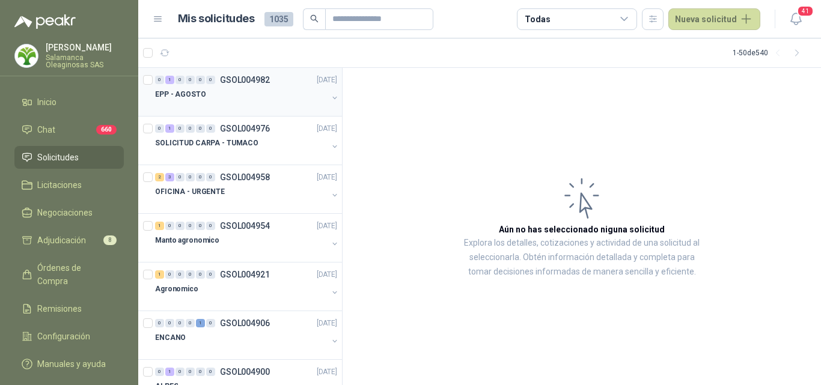
click at [234, 100] on div "EPP - AGOSTO" at bounding box center [241, 94] width 173 height 14
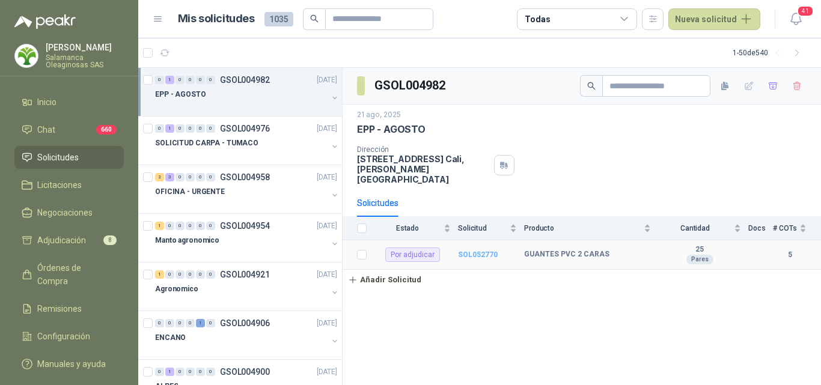
click at [484, 251] on b "SOL052770" at bounding box center [478, 255] width 40 height 8
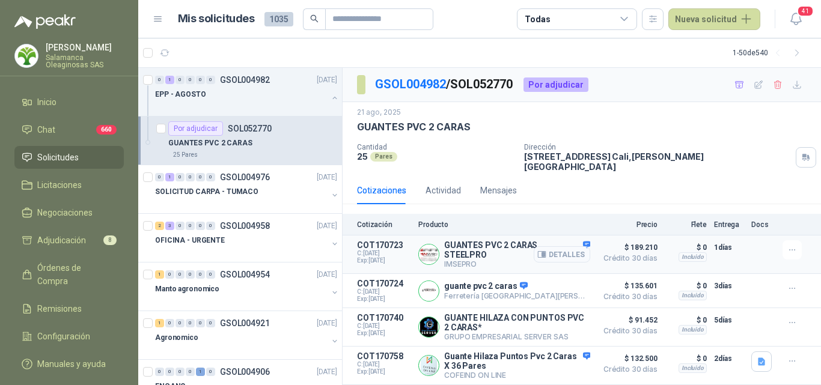
click at [568, 249] on button "Detalles" at bounding box center [562, 255] width 57 height 16
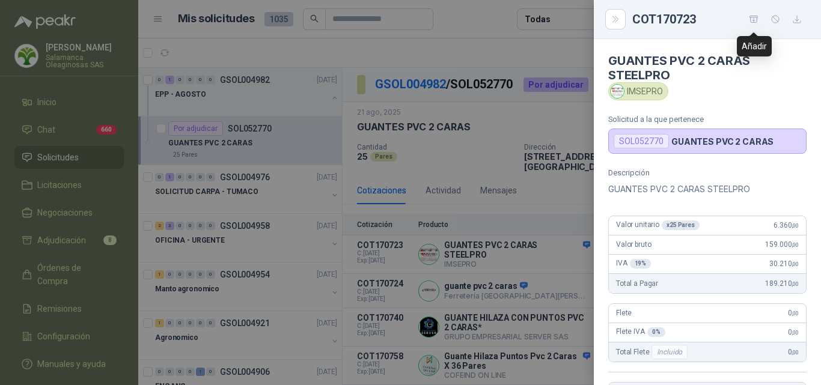
click at [753, 22] on icon "button" at bounding box center [754, 19] width 10 height 10
click at [76, 241] on div at bounding box center [410, 192] width 821 height 385
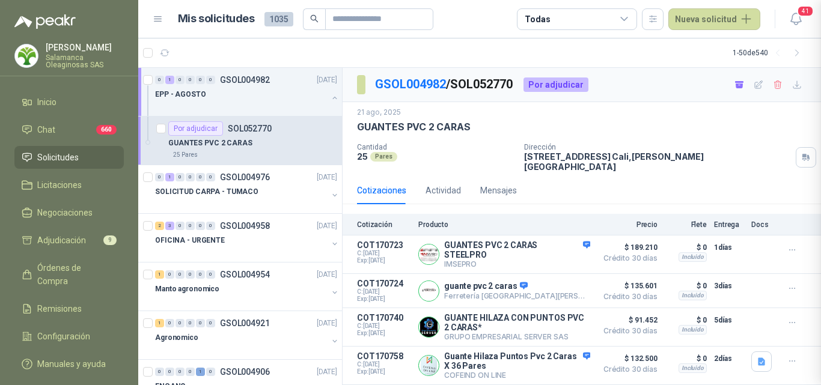
scroll to position [257, 0]
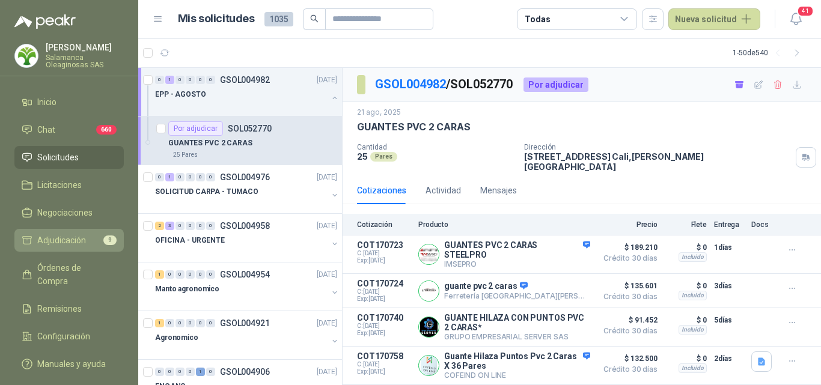
click at [76, 238] on span "Adjudicación" at bounding box center [61, 240] width 49 height 13
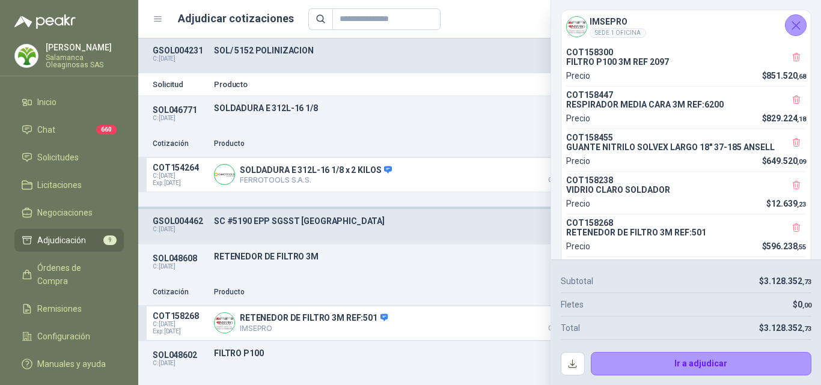
click at [798, 22] on icon "Cerrar" at bounding box center [796, 25] width 15 height 15
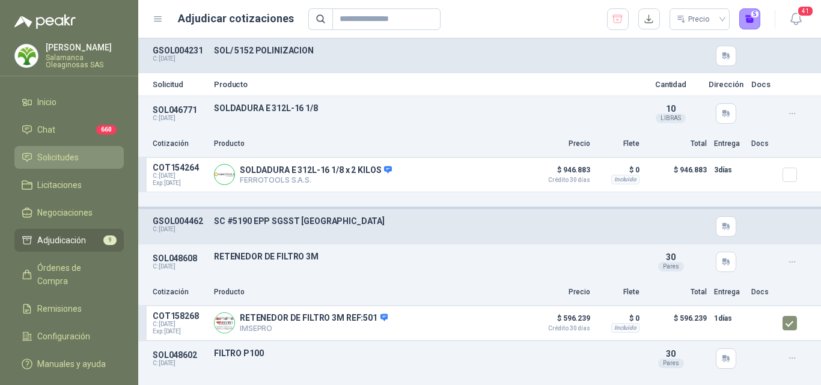
click at [87, 158] on li "Solicitudes" at bounding box center [69, 157] width 95 height 13
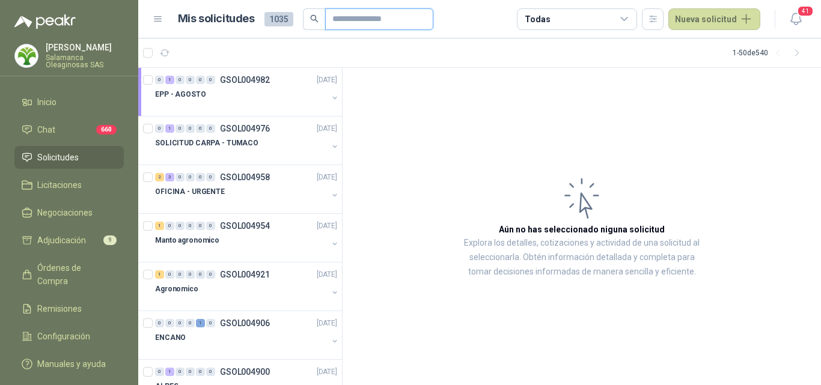
click at [344, 21] on input "text" at bounding box center [375, 19] width 84 height 20
type input "***"
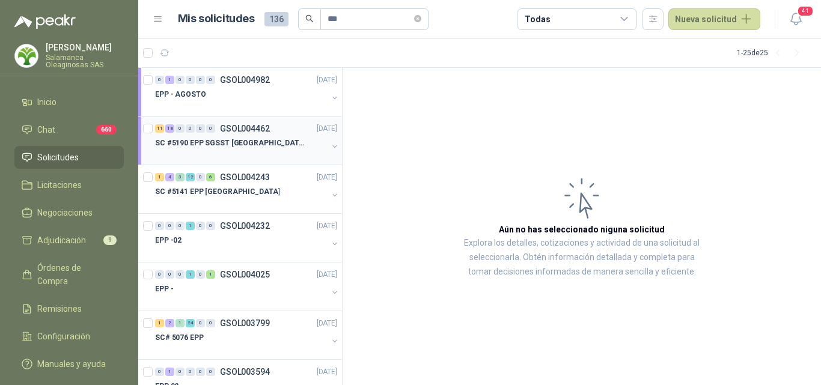
click at [267, 146] on p "SC #5190 EPP SGSST [GEOGRAPHIC_DATA]" at bounding box center [230, 143] width 150 height 11
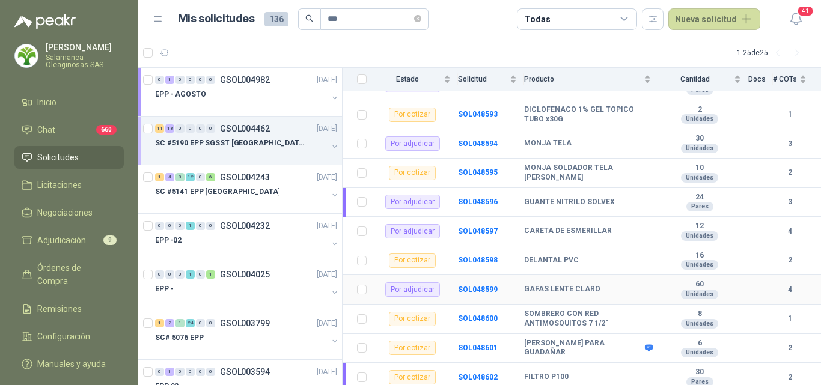
scroll to position [541, 0]
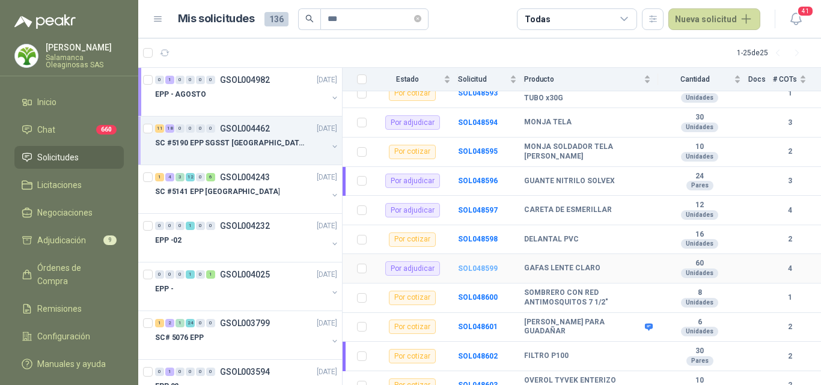
click at [480, 265] on b "SOL048599" at bounding box center [478, 269] width 40 height 8
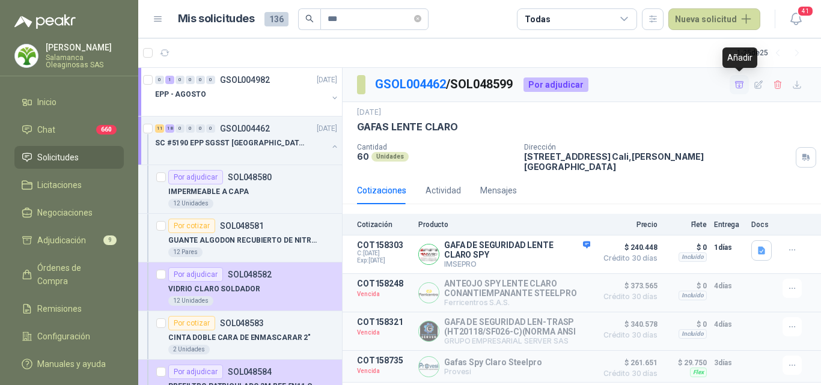
click at [738, 87] on icon "button" at bounding box center [740, 85] width 10 height 10
click at [82, 242] on span "Adjudicación" at bounding box center [61, 240] width 49 height 13
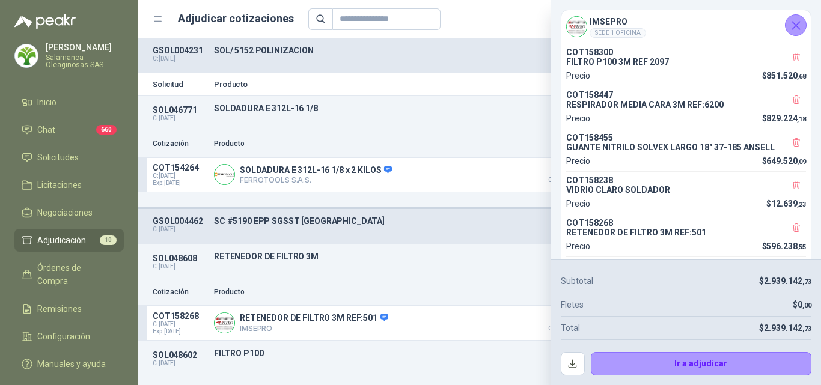
click at [799, 25] on icon "Cerrar" at bounding box center [796, 25] width 15 height 15
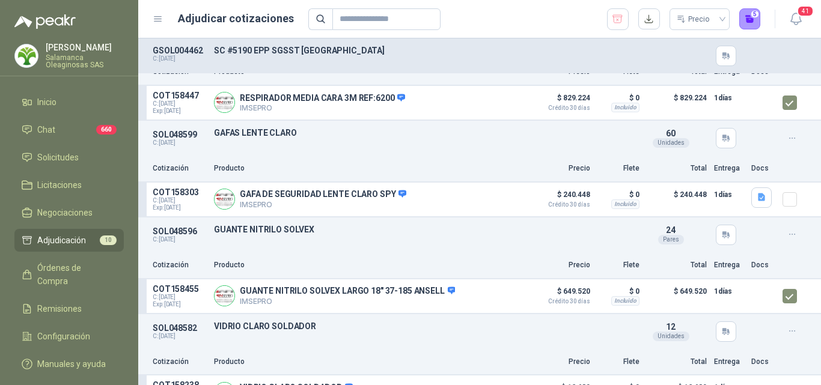
scroll to position [510, 0]
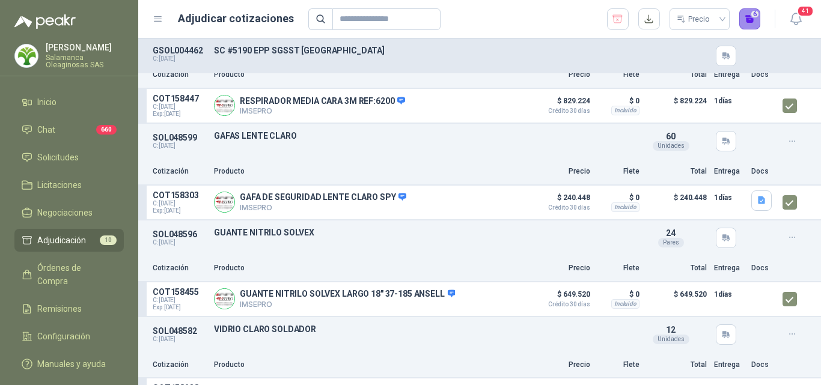
click at [749, 25] on button "6" at bounding box center [751, 19] width 22 height 22
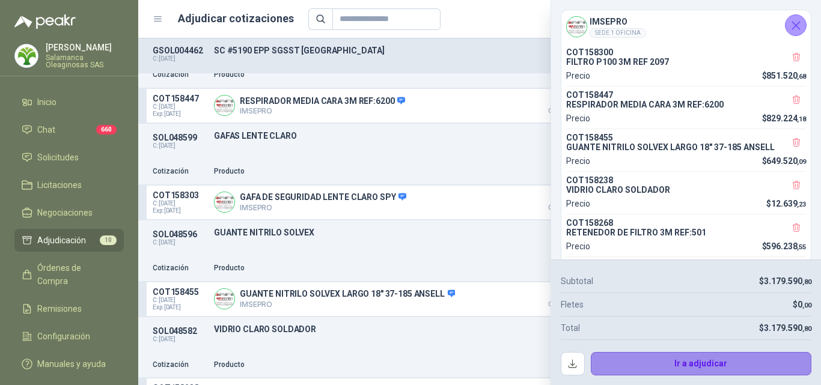
click at [648, 363] on button "Ir a adjudicar" at bounding box center [701, 364] width 221 height 24
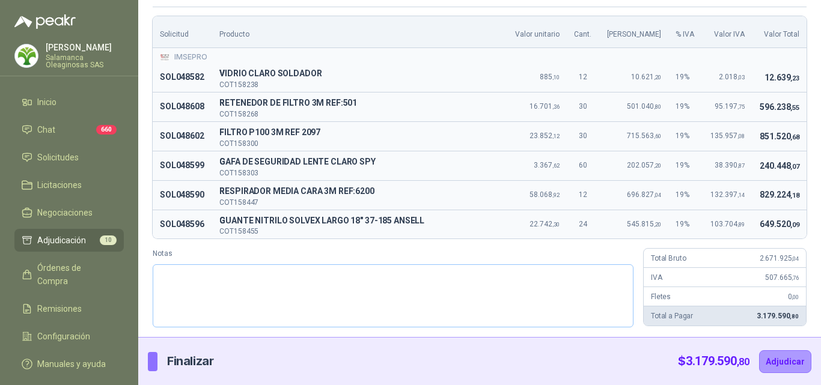
scroll to position [0, 0]
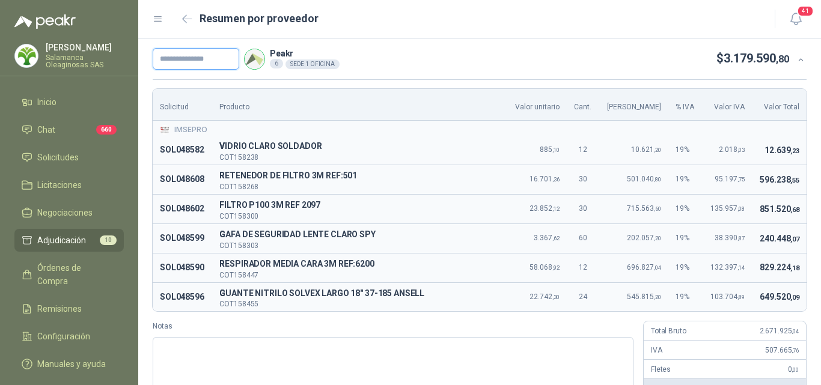
click at [201, 55] on input "text" at bounding box center [196, 59] width 87 height 22
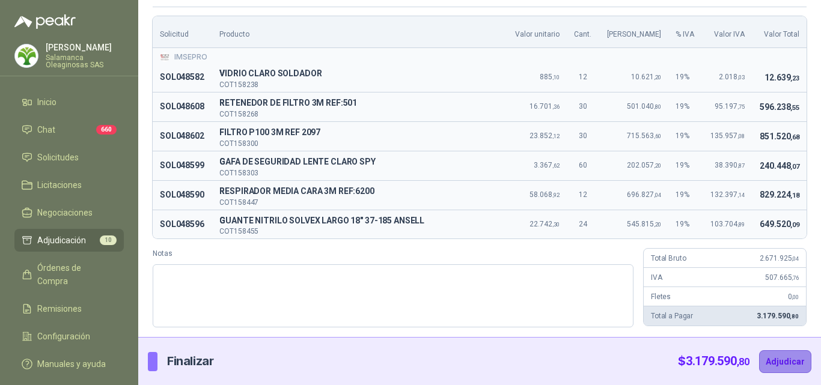
type input "**********"
click at [782, 360] on button "Adjudicar" at bounding box center [785, 362] width 52 height 23
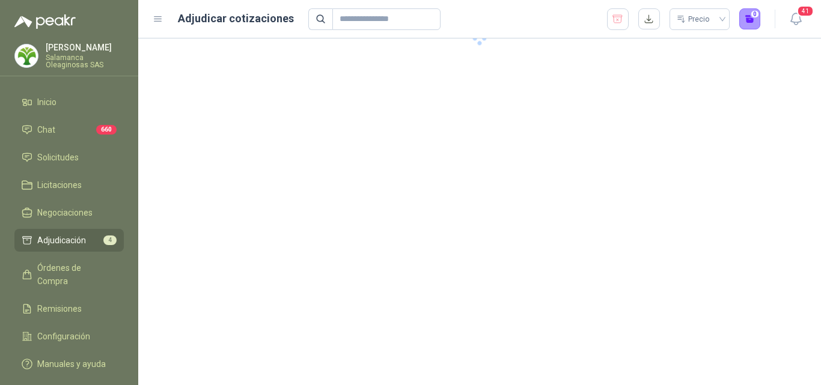
scroll to position [0, 0]
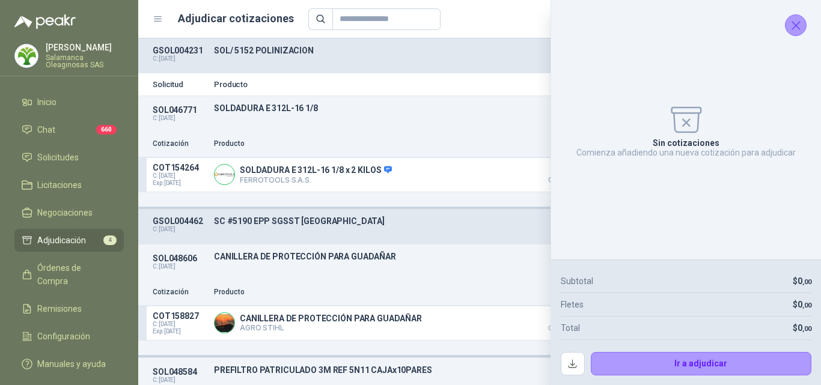
click at [796, 32] on icon "Cerrar" at bounding box center [796, 25] width 15 height 15
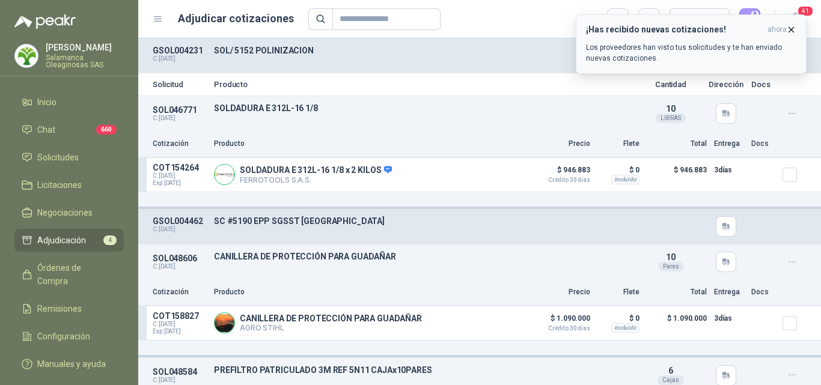
click at [790, 30] on icon "button" at bounding box center [791, 30] width 10 height 10
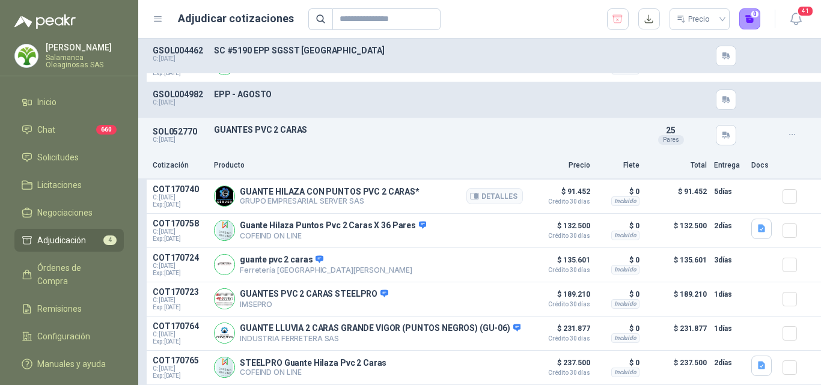
scroll to position [382, 0]
click at [748, 20] on button "1" at bounding box center [751, 19] width 22 height 22
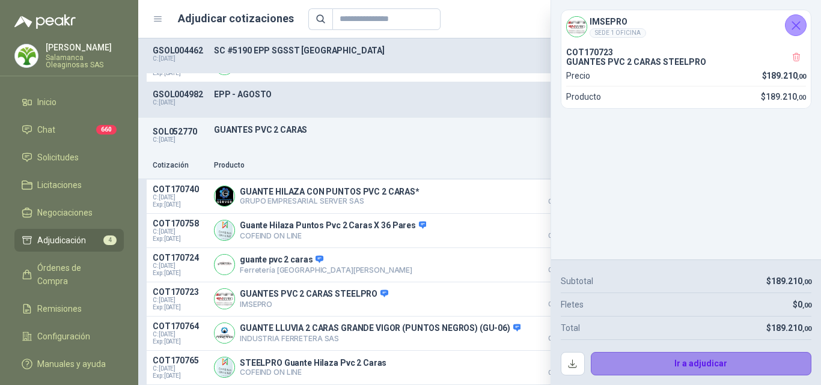
click at [644, 362] on button "Ir a adjudicar" at bounding box center [701, 364] width 221 height 24
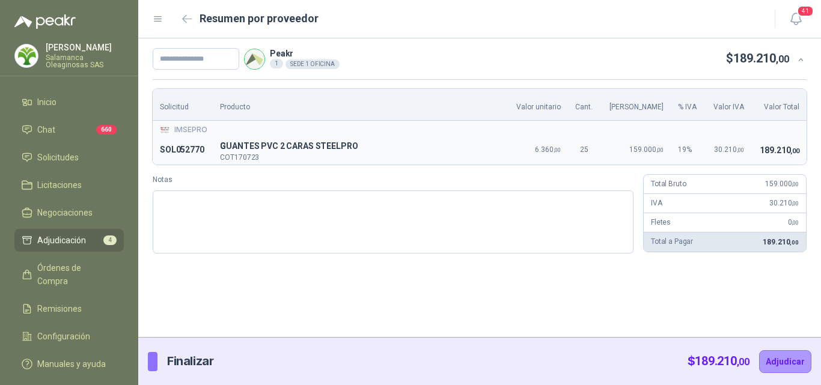
click at [784, 242] on span "189.210 ,00" at bounding box center [781, 242] width 36 height 8
click at [179, 63] on input "text" at bounding box center [196, 59] width 87 height 22
type input "**********"
click at [790, 361] on button "Adjudicar" at bounding box center [785, 362] width 52 height 23
